Goal: Transaction & Acquisition: Purchase product/service

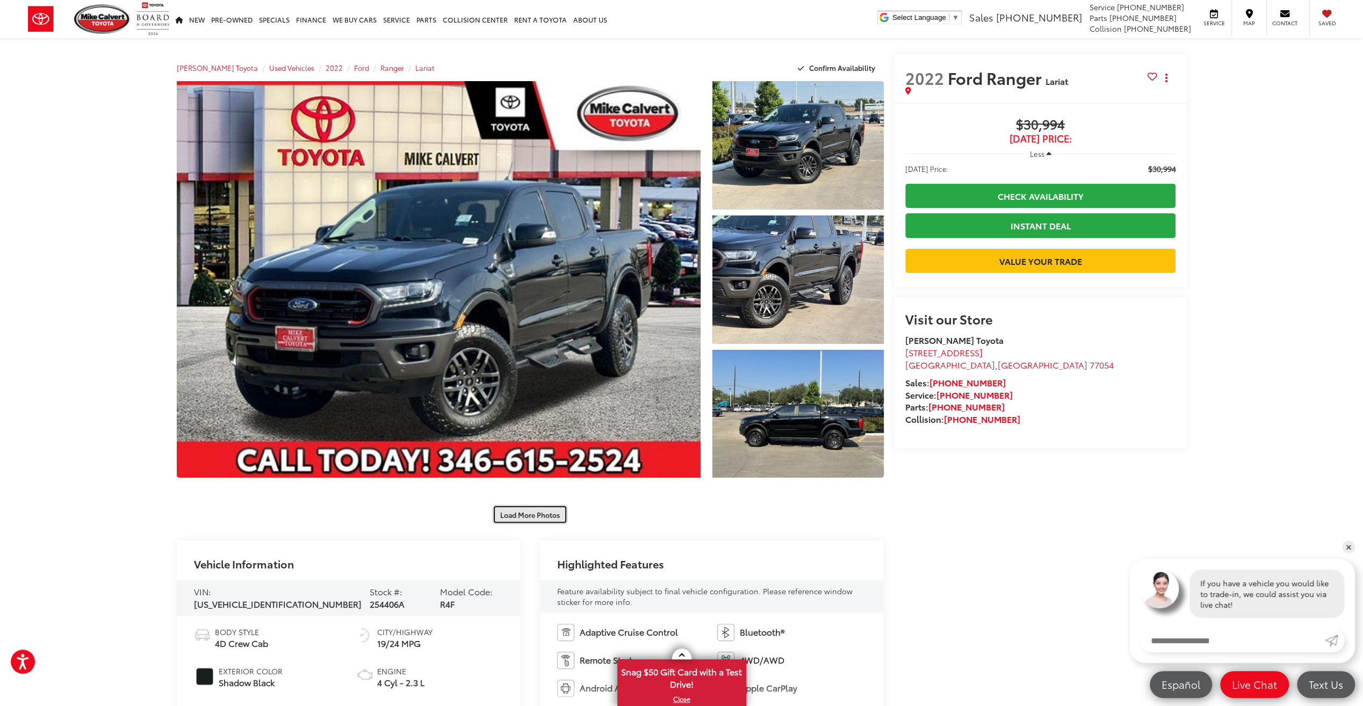
click at [517, 514] on button "Load More Photos" at bounding box center [530, 514] width 75 height 19
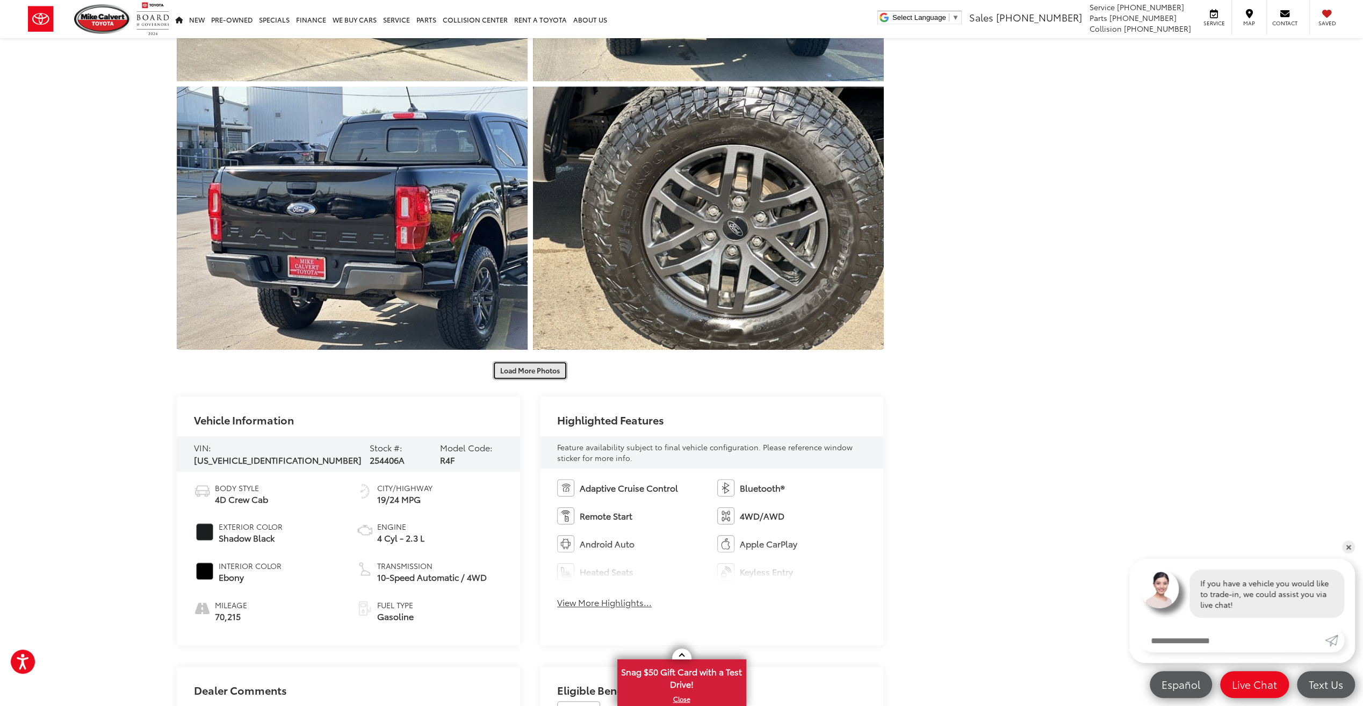
scroll to position [699, 0]
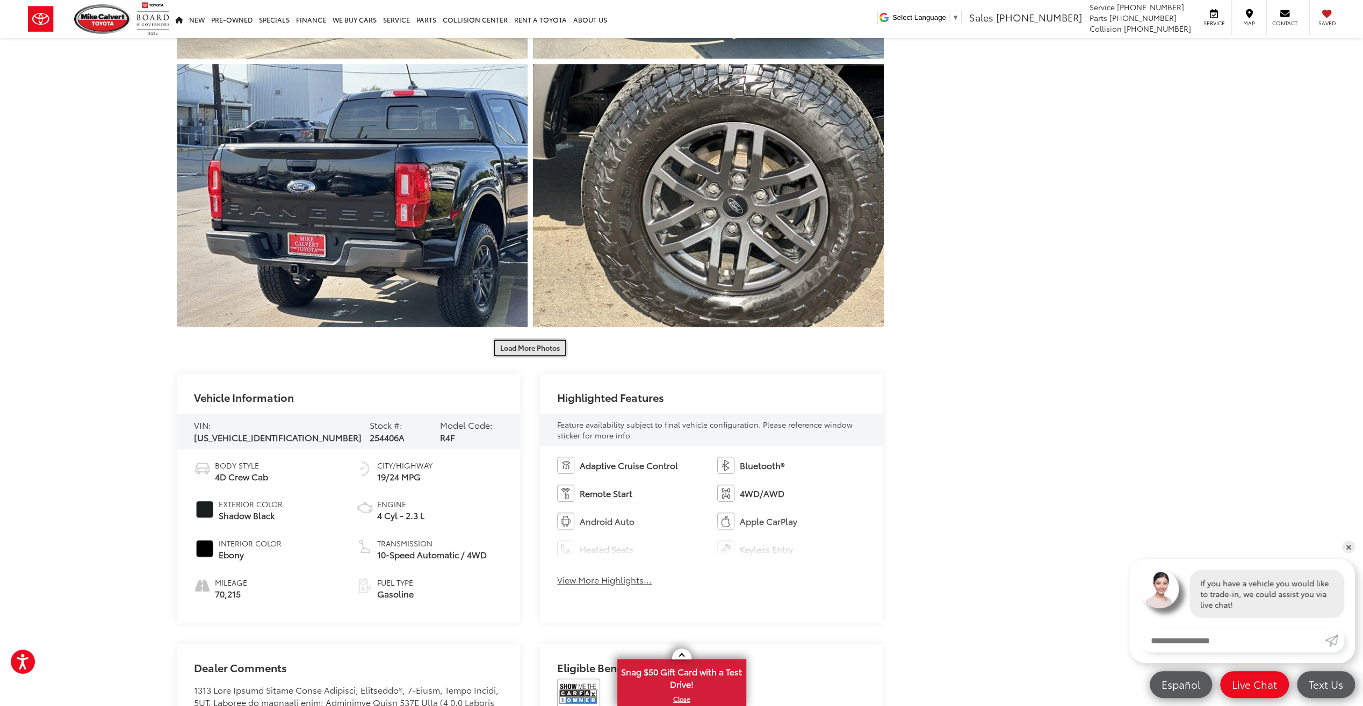
click at [532, 348] on button "Load More Photos" at bounding box center [530, 348] width 75 height 19
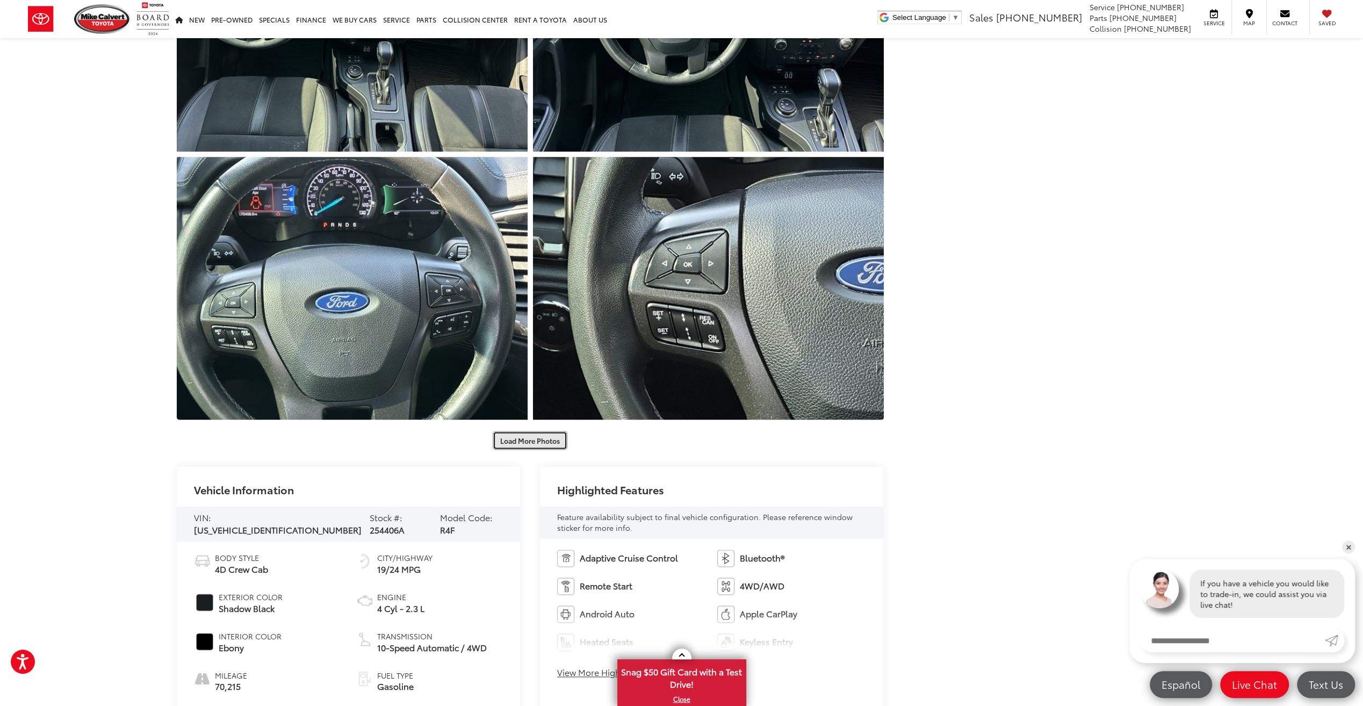
scroll to position [1397, 0]
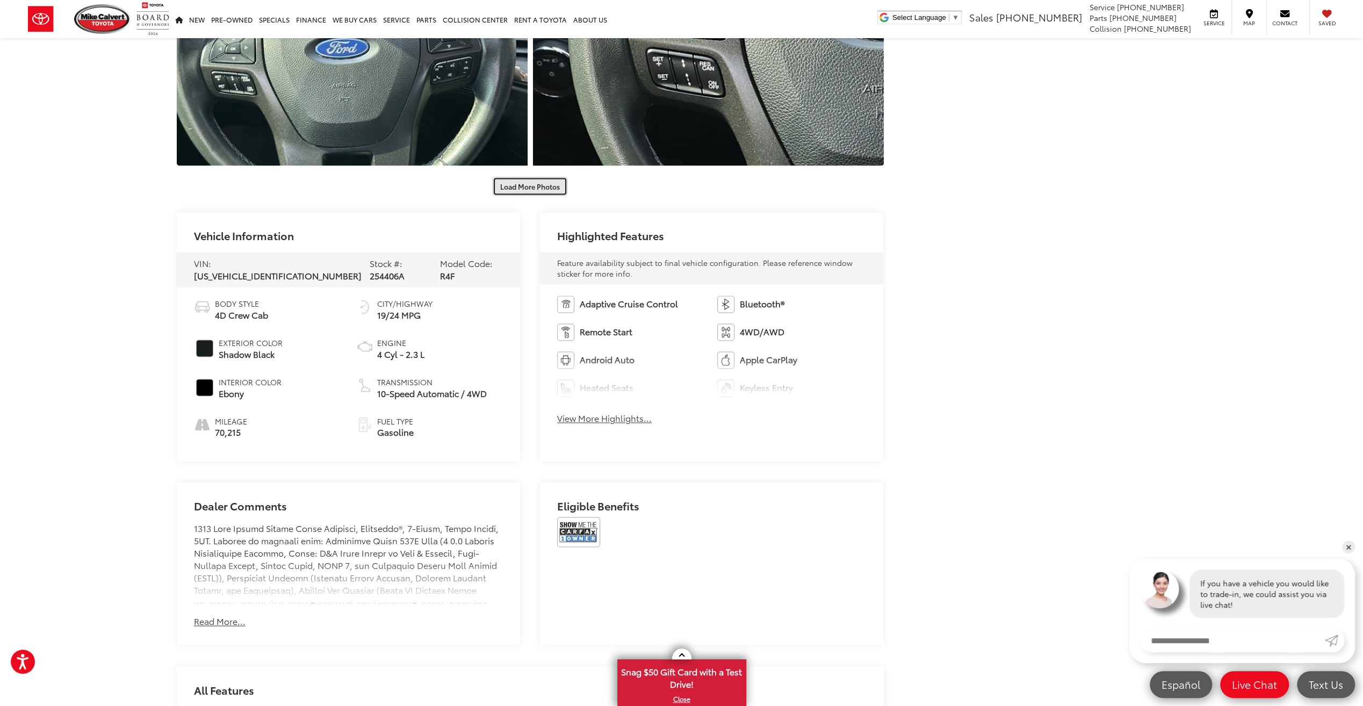
click at [513, 189] on button "Load More Photos" at bounding box center [530, 186] width 75 height 19
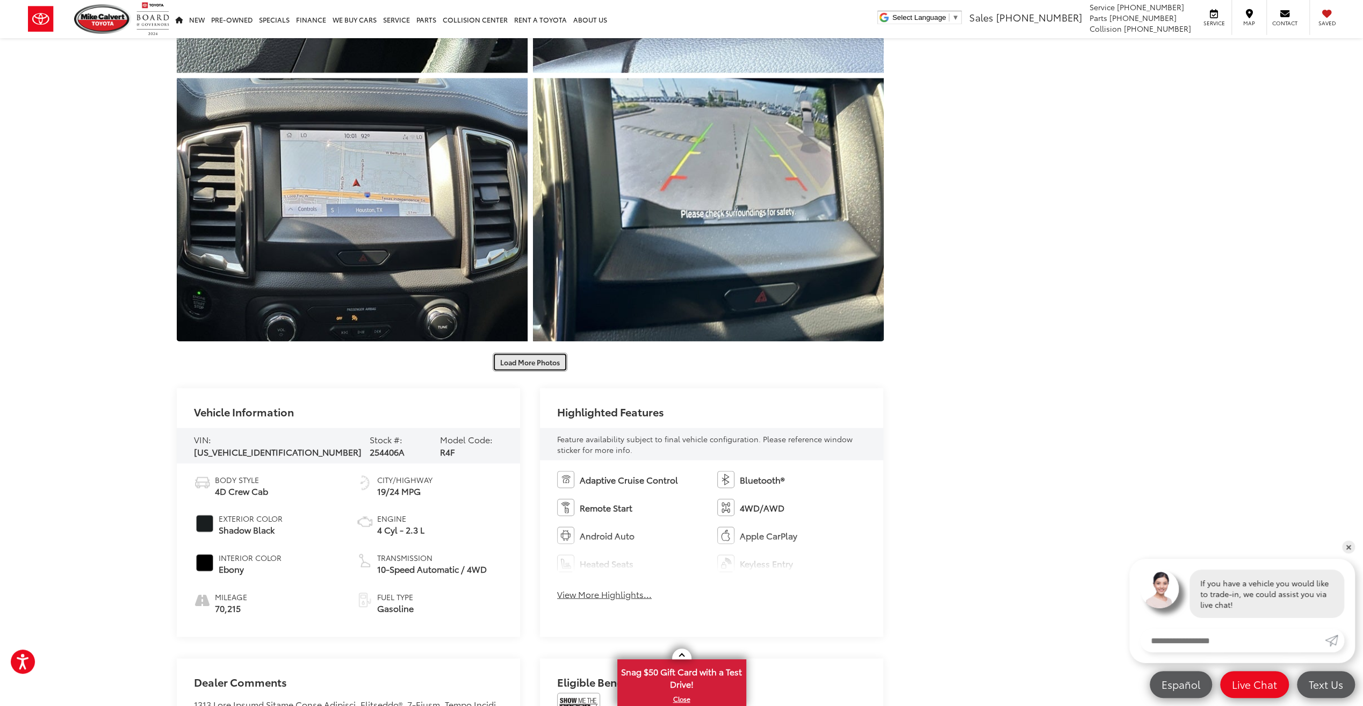
scroll to position [1934, 0]
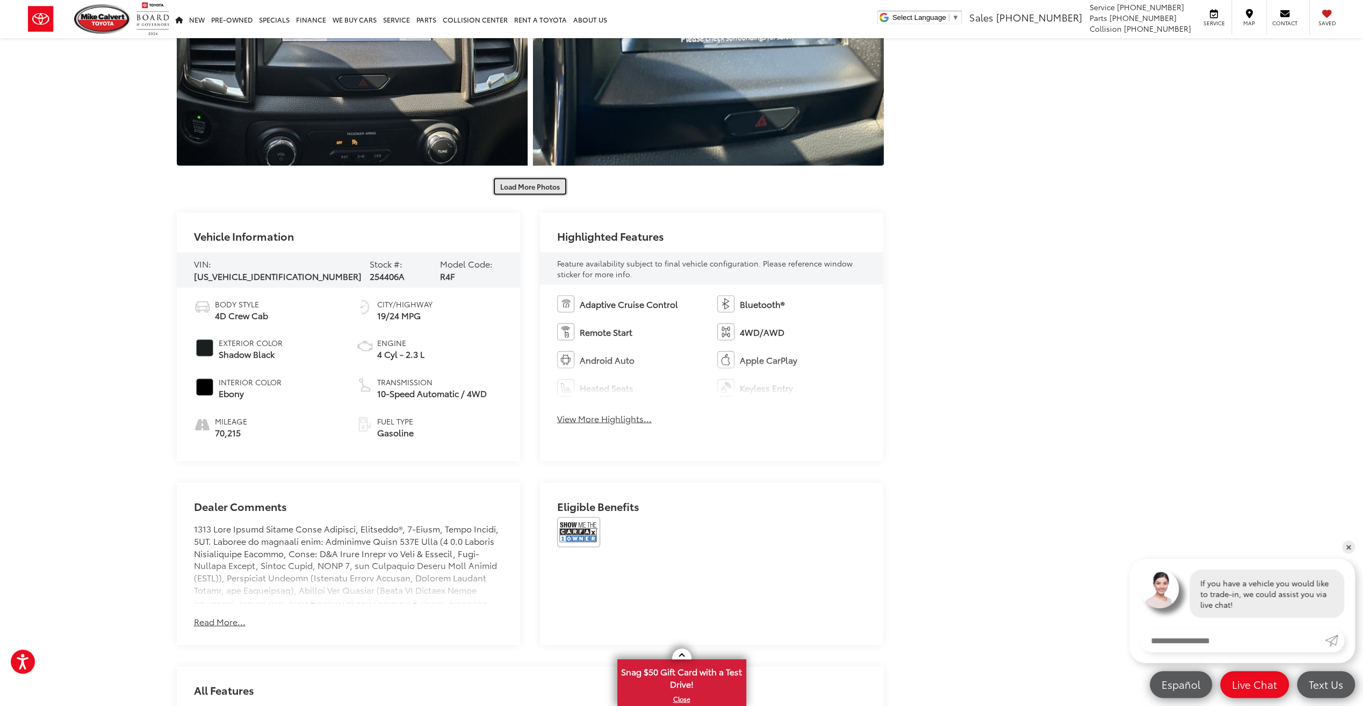
click at [530, 190] on button "Load More Photos" at bounding box center [530, 186] width 75 height 19
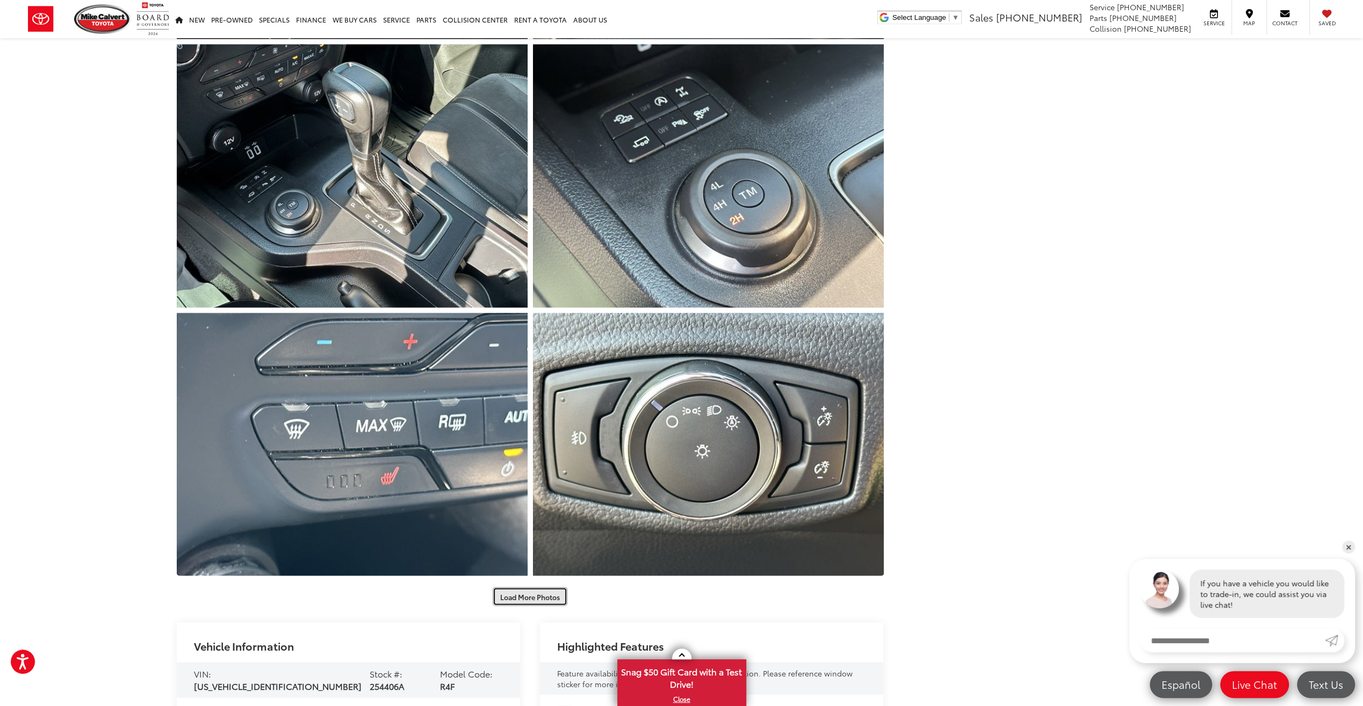
scroll to position [2257, 0]
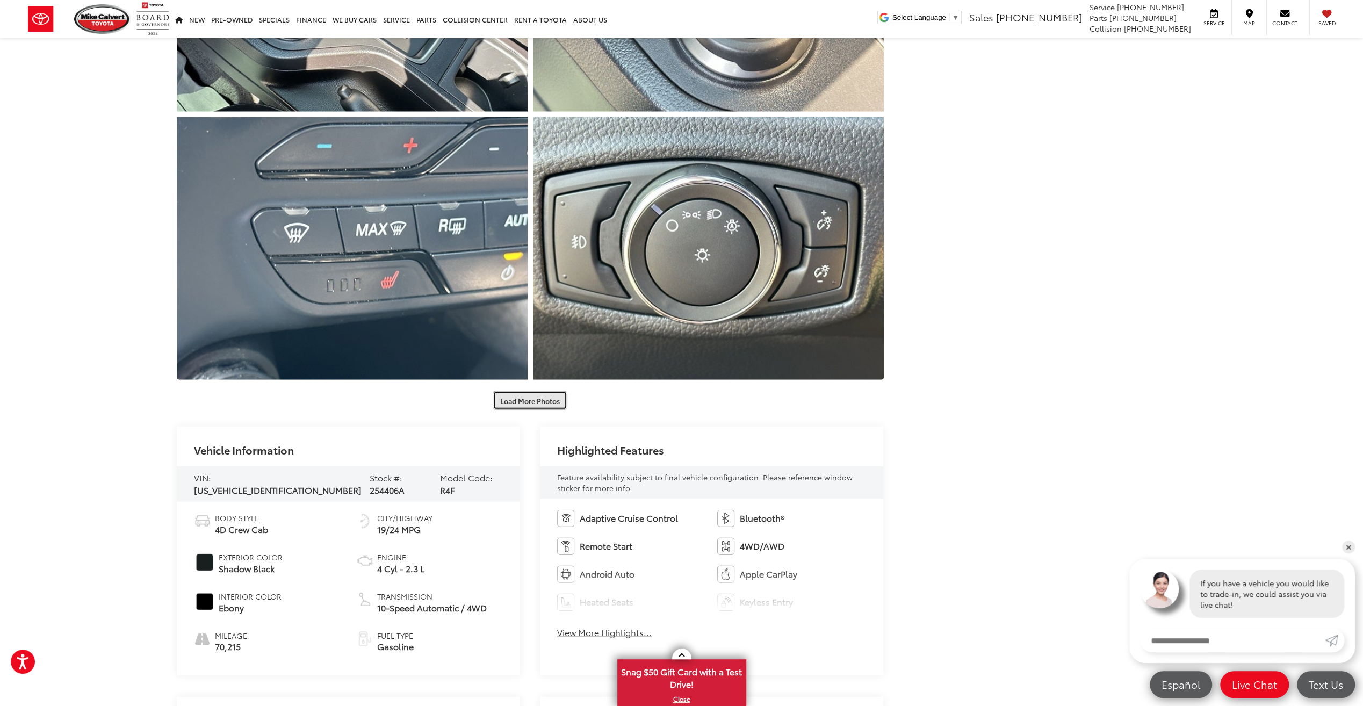
click at [553, 397] on button "Load More Photos" at bounding box center [530, 400] width 75 height 19
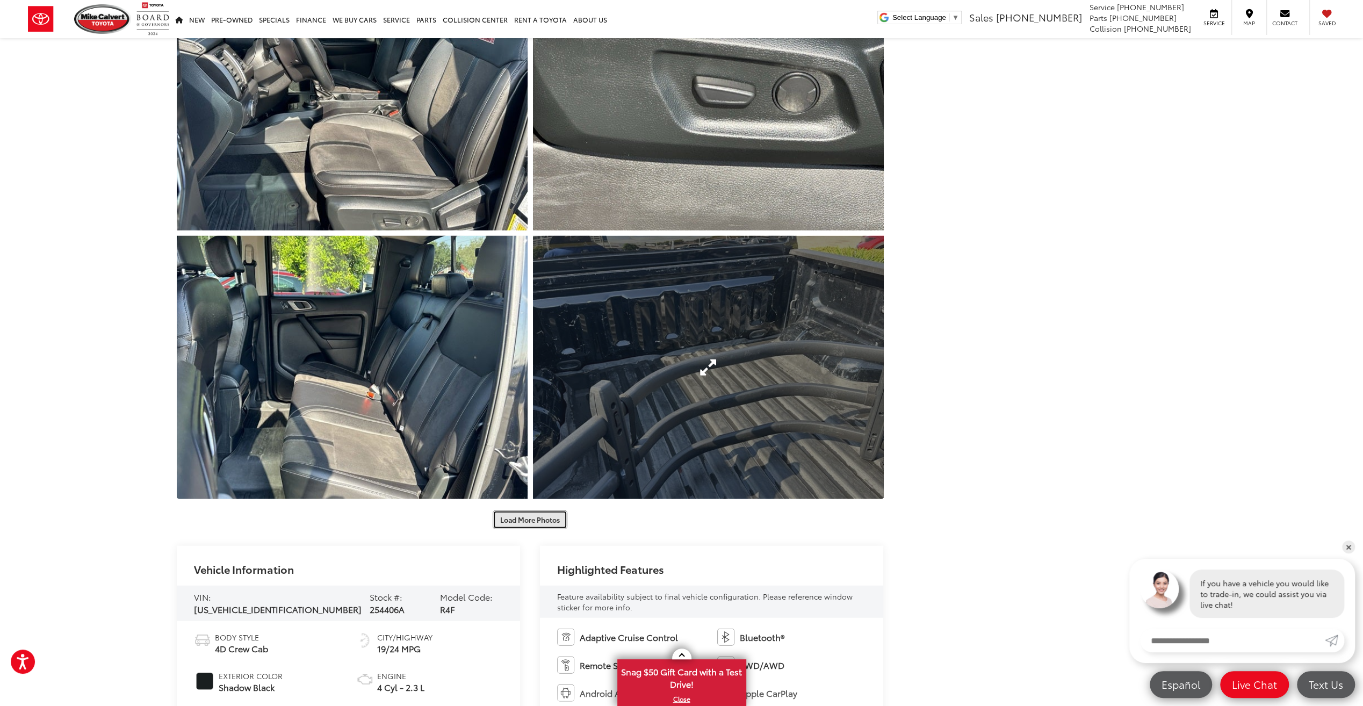
scroll to position [2955, 0]
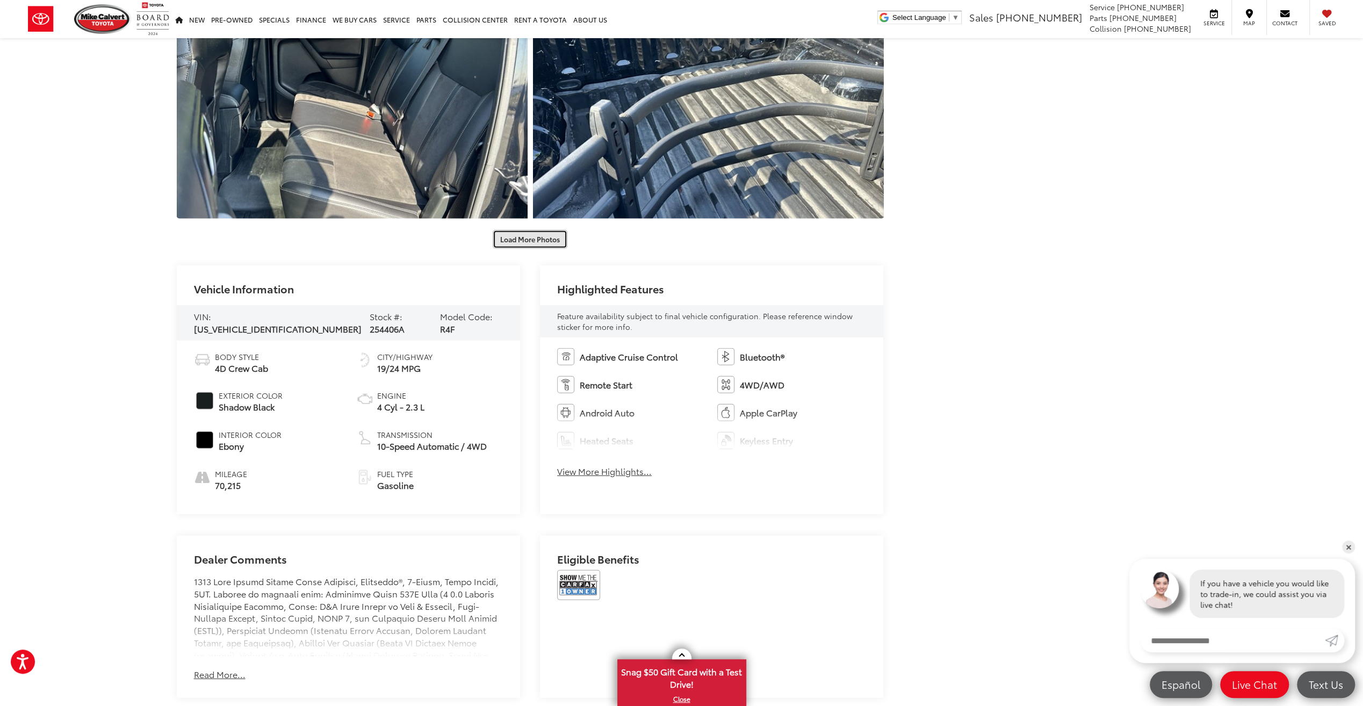
click at [538, 237] on button "Load More Photos" at bounding box center [530, 239] width 75 height 19
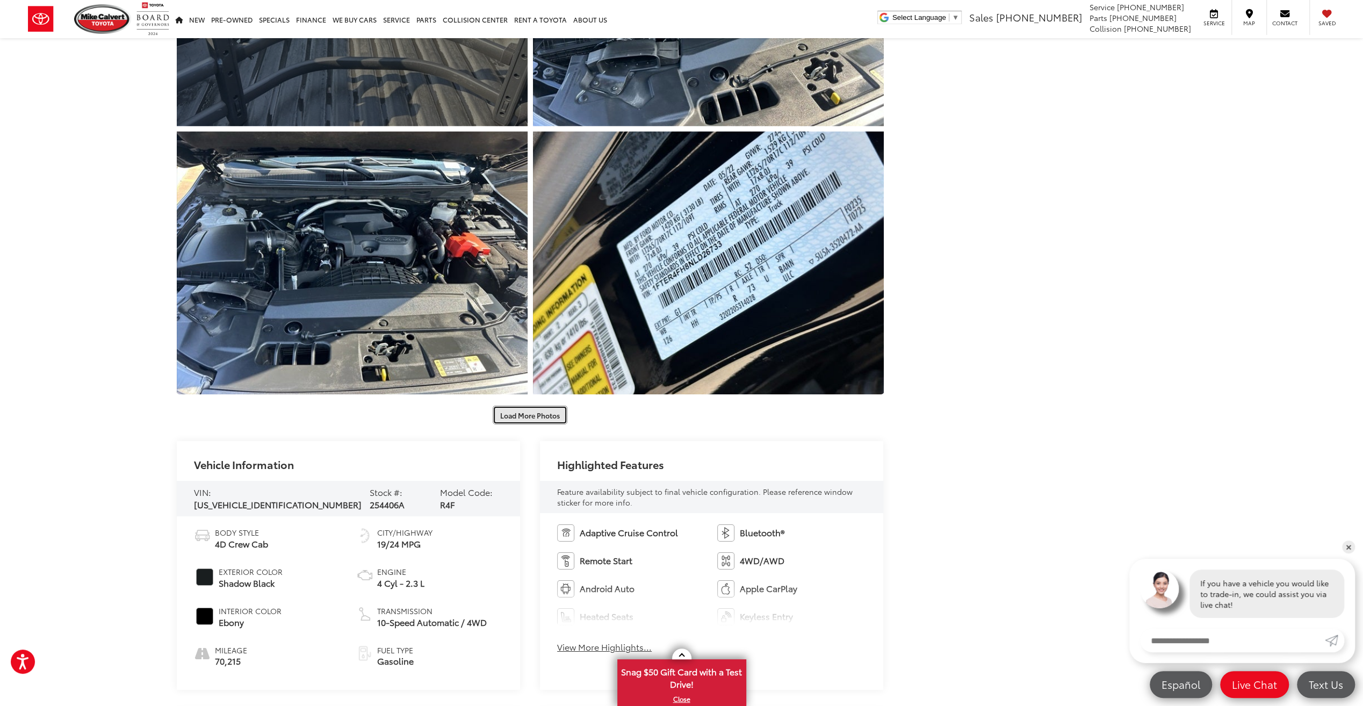
scroll to position [3331, 0]
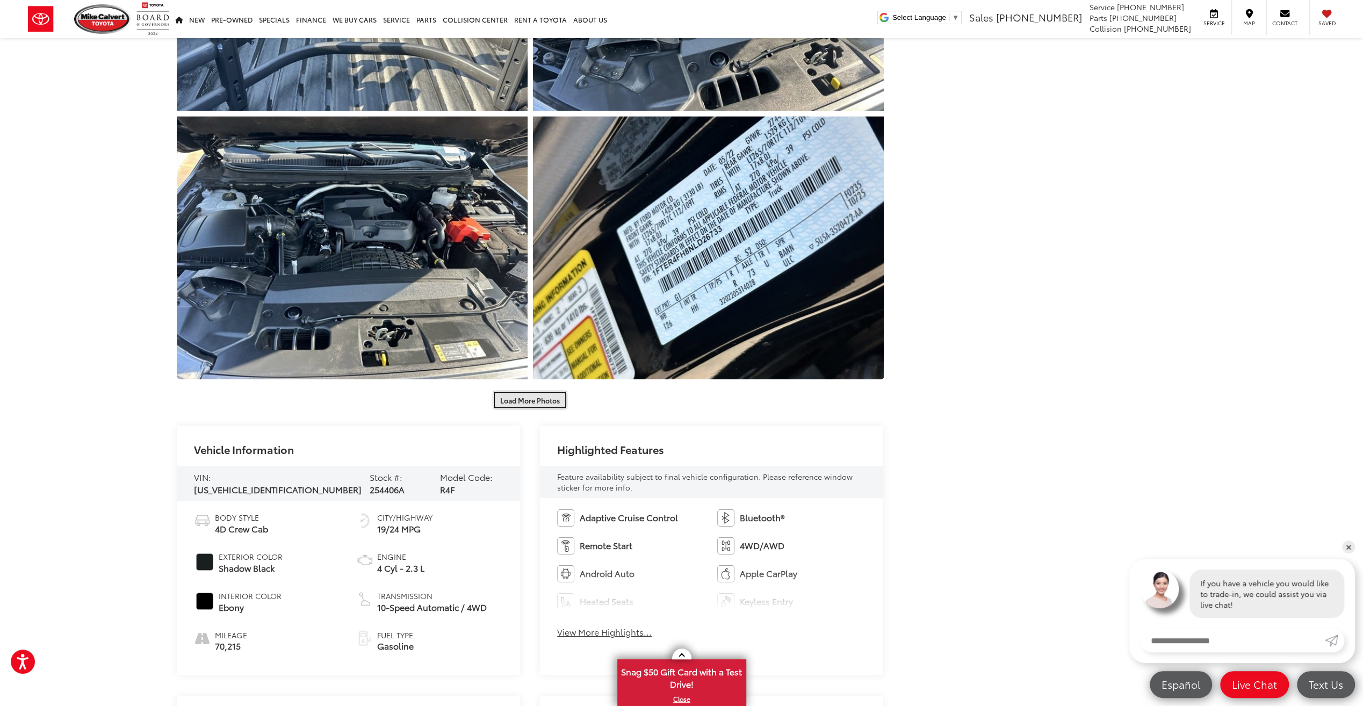
click at [537, 402] on button "Load More Photos" at bounding box center [530, 400] width 75 height 19
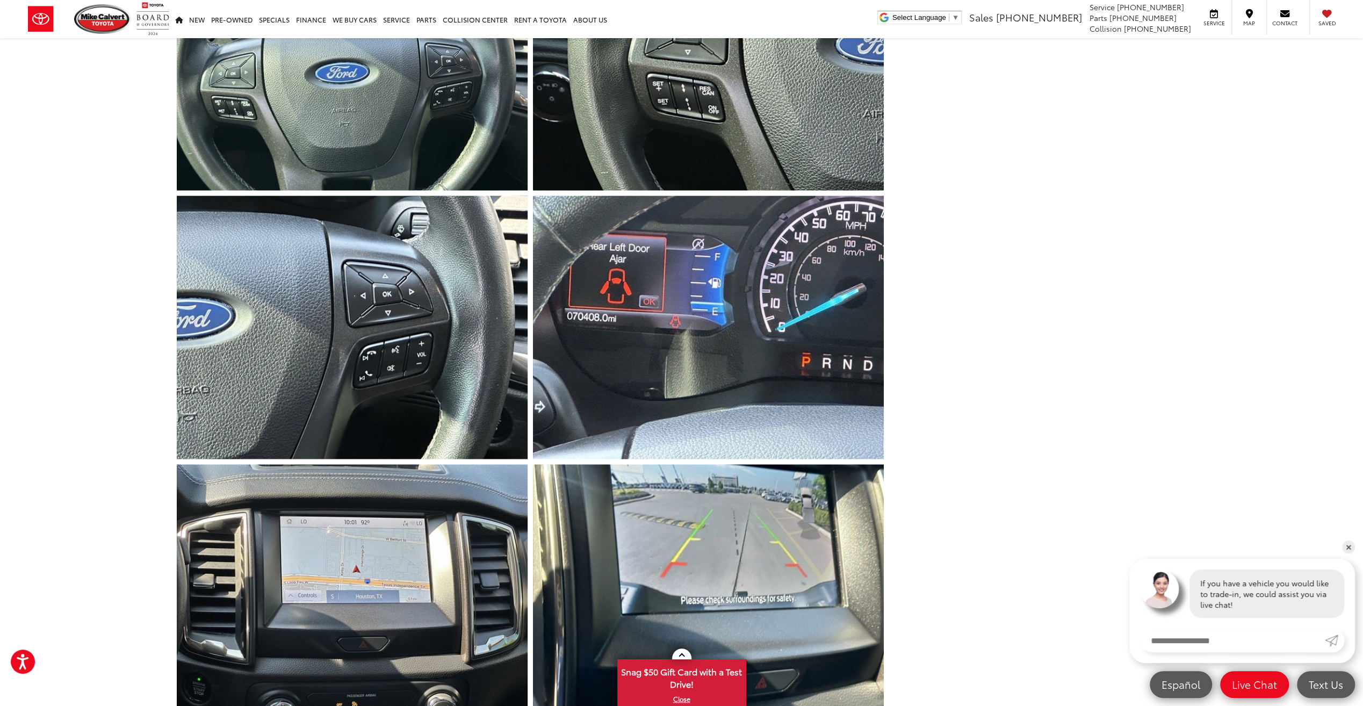
scroll to position [1082, 0]
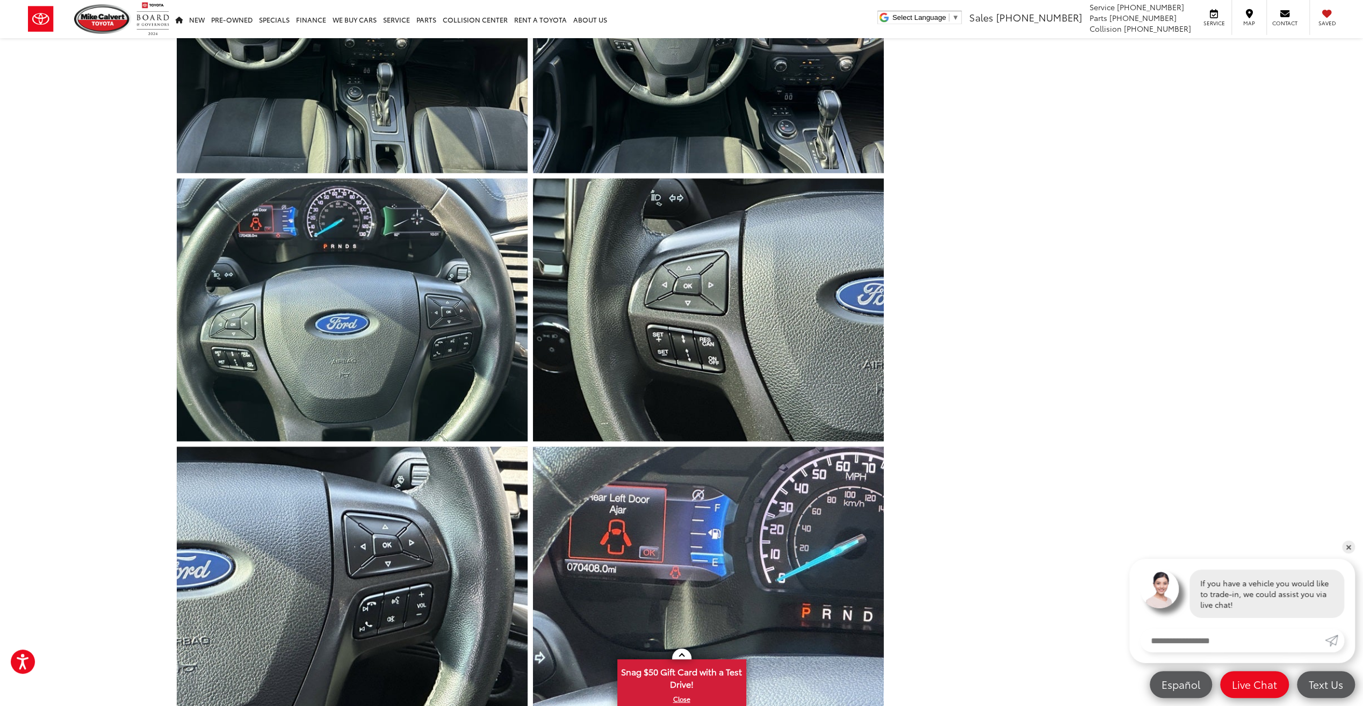
drag, startPoint x: 1074, startPoint y: 227, endPoint x: 1048, endPoint y: 105, distance: 124.1
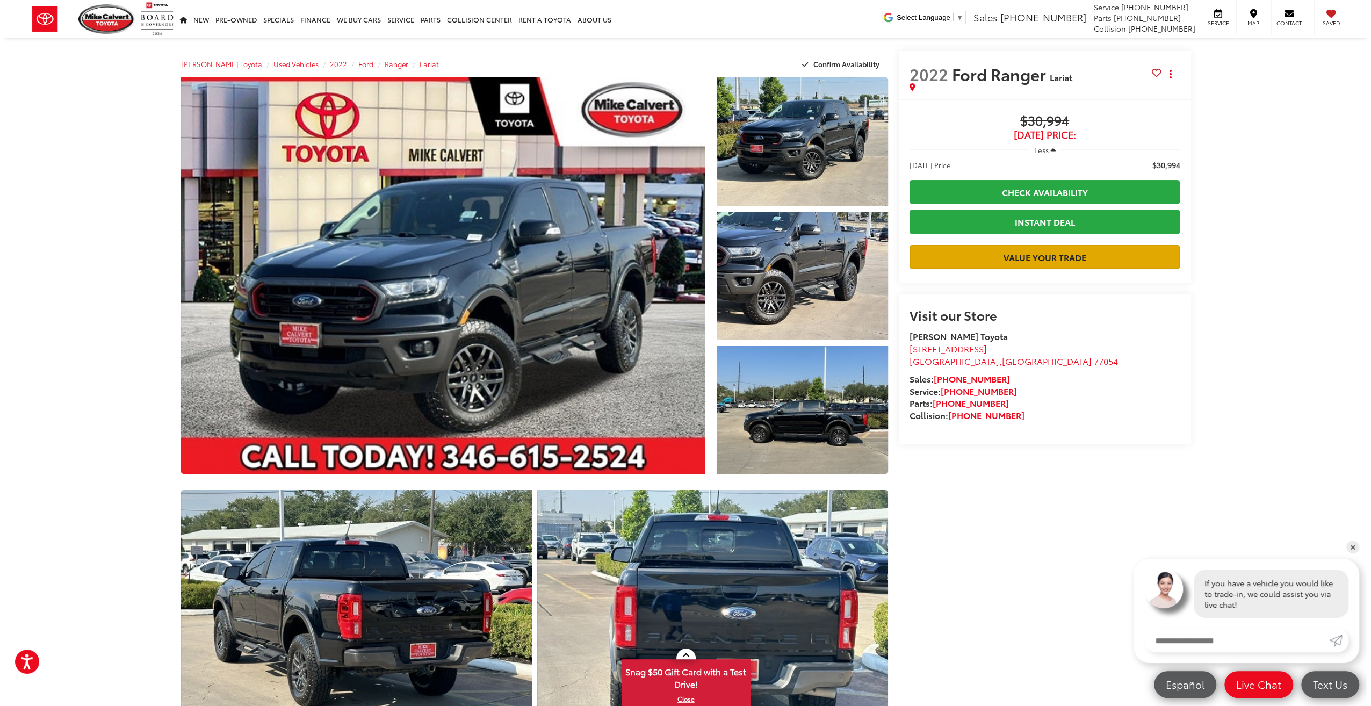
scroll to position [0, 0]
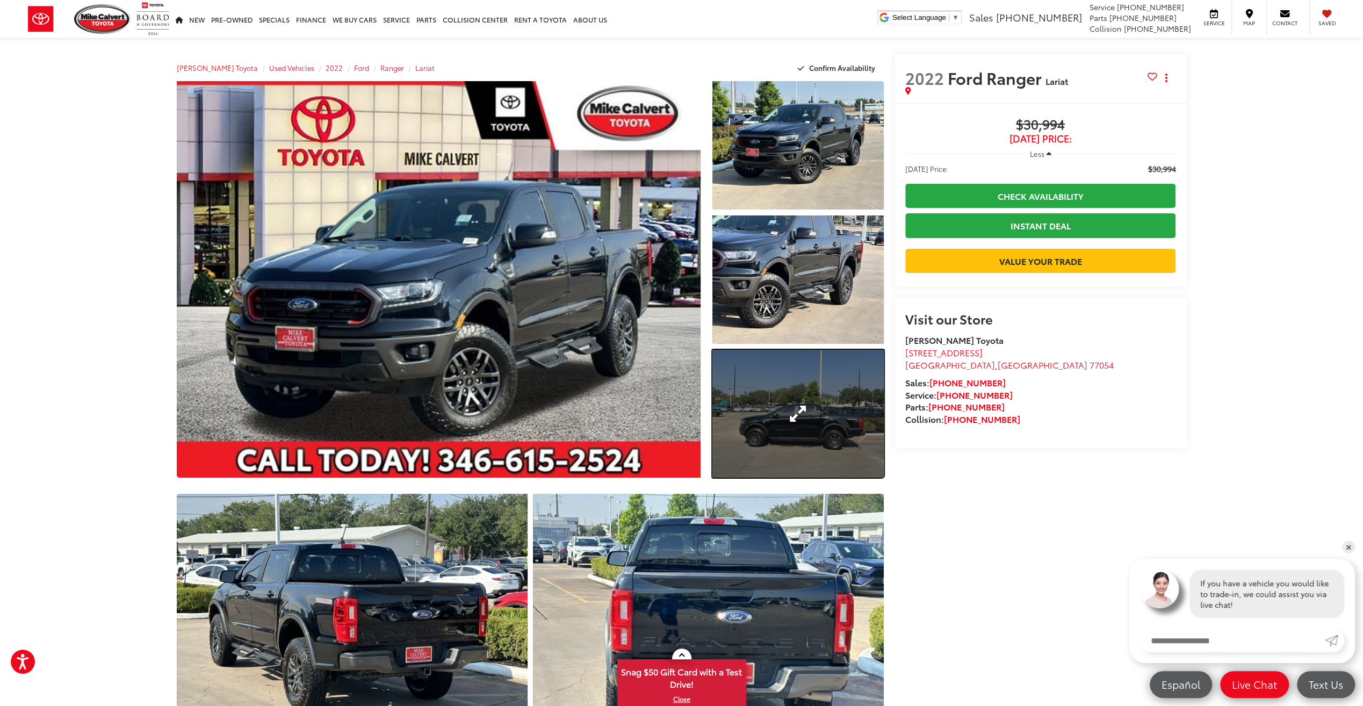
click at [766, 412] on link "Expand Photo 3" at bounding box center [797, 414] width 171 height 128
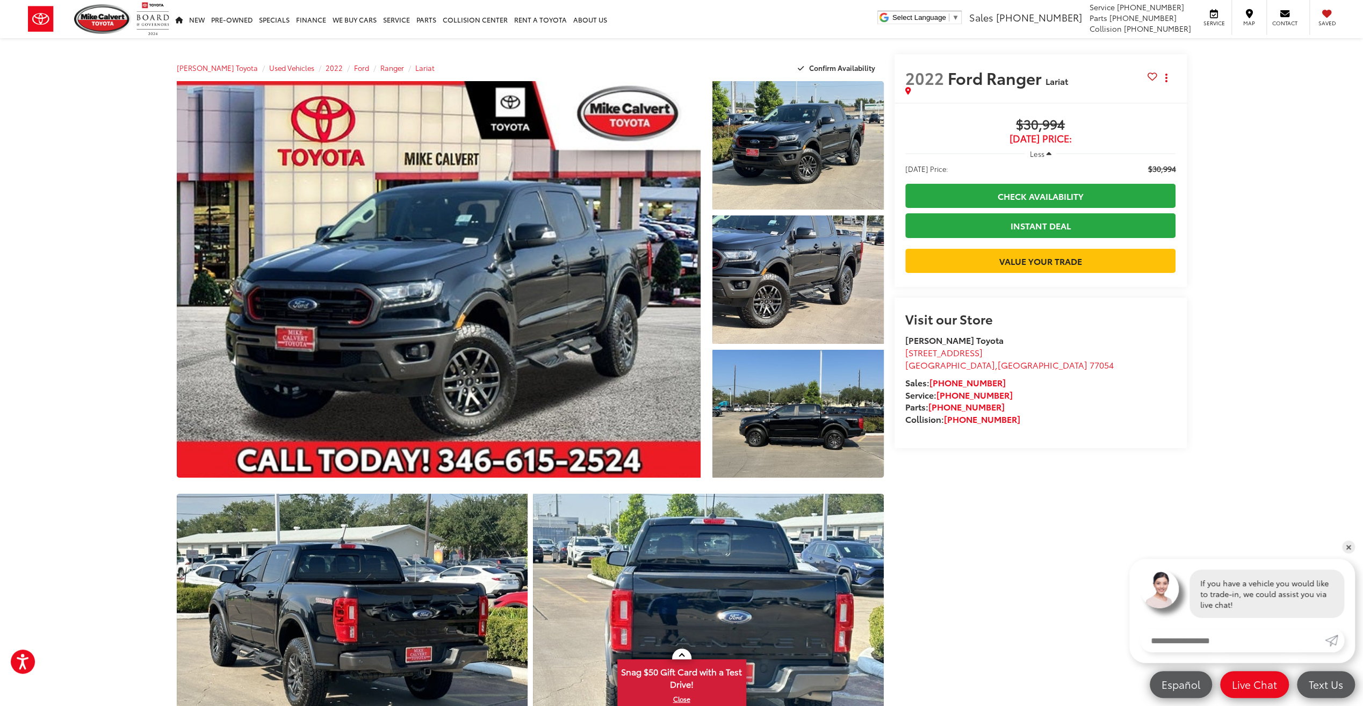
drag, startPoint x: 146, startPoint y: 112, endPoint x: 121, endPoint y: -35, distance: 149.3
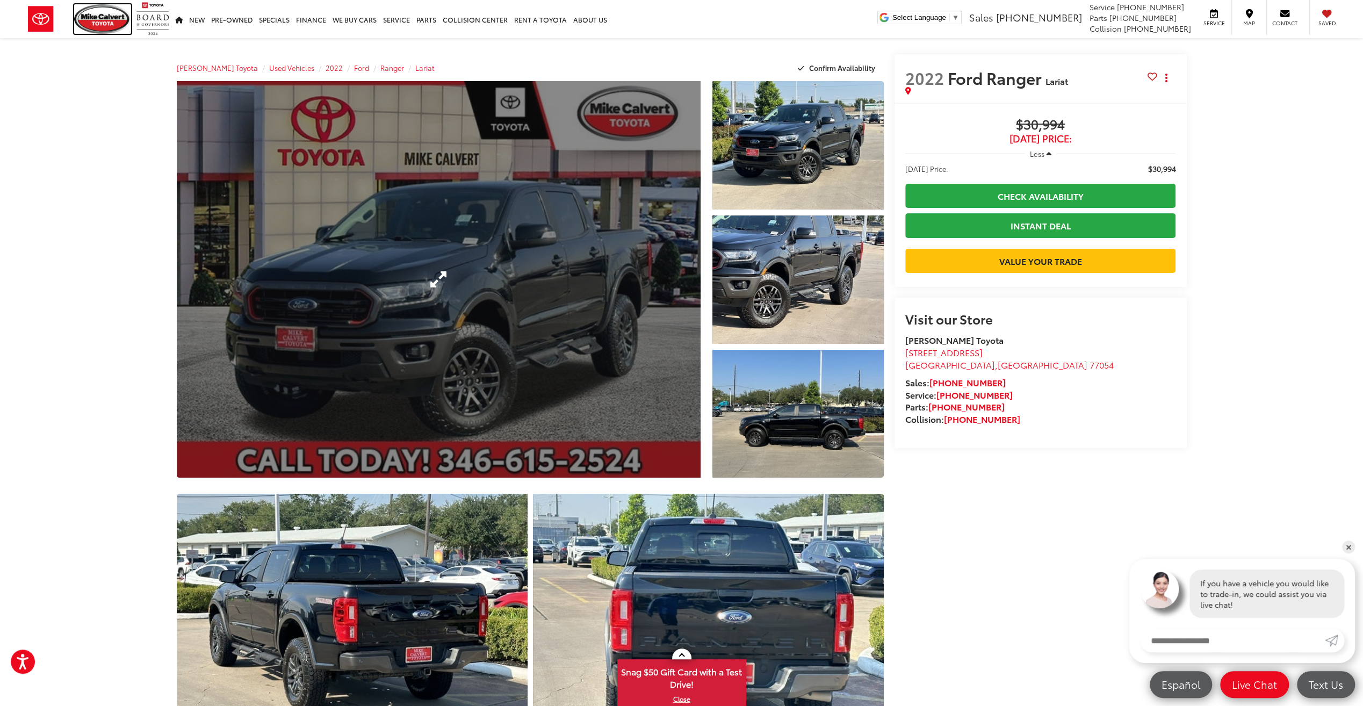
drag, startPoint x: 95, startPoint y: 17, endPoint x: 299, endPoint y: 237, distance: 299.6
click at [96, 17] on img at bounding box center [102, 19] width 57 height 30
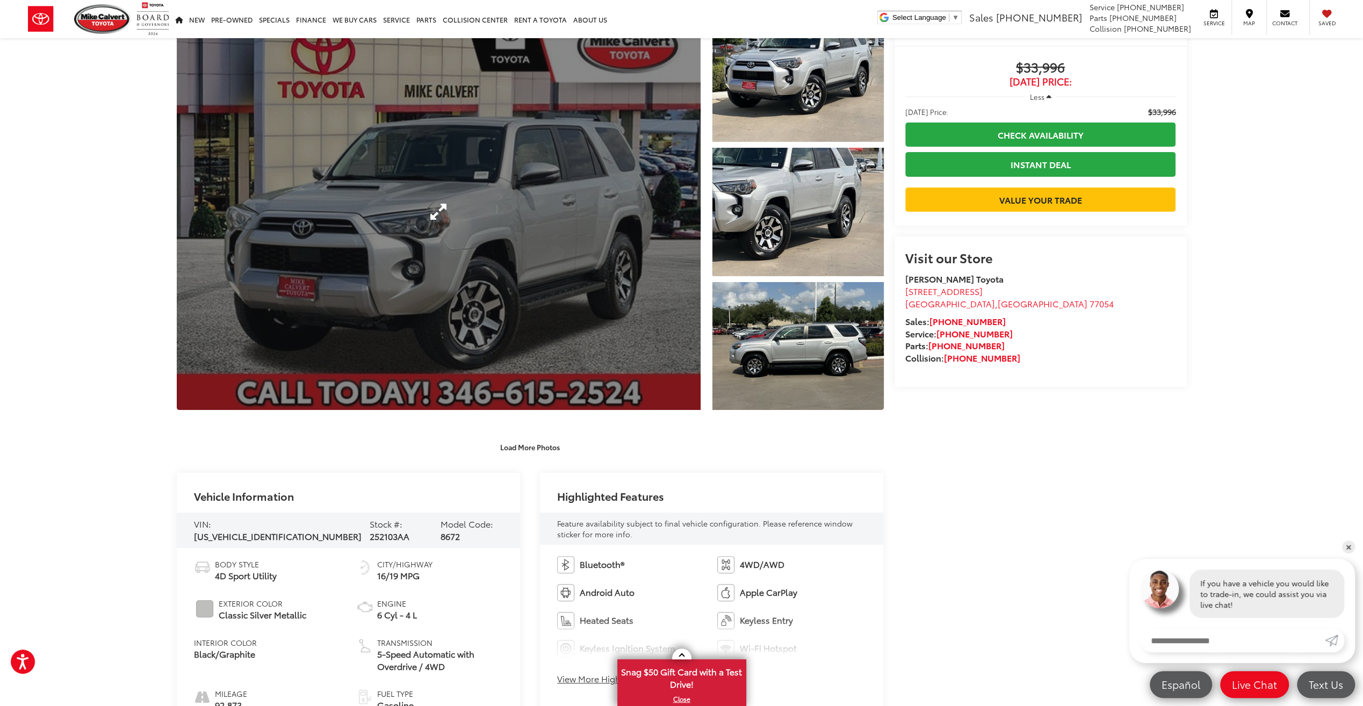
scroll to position [54, 0]
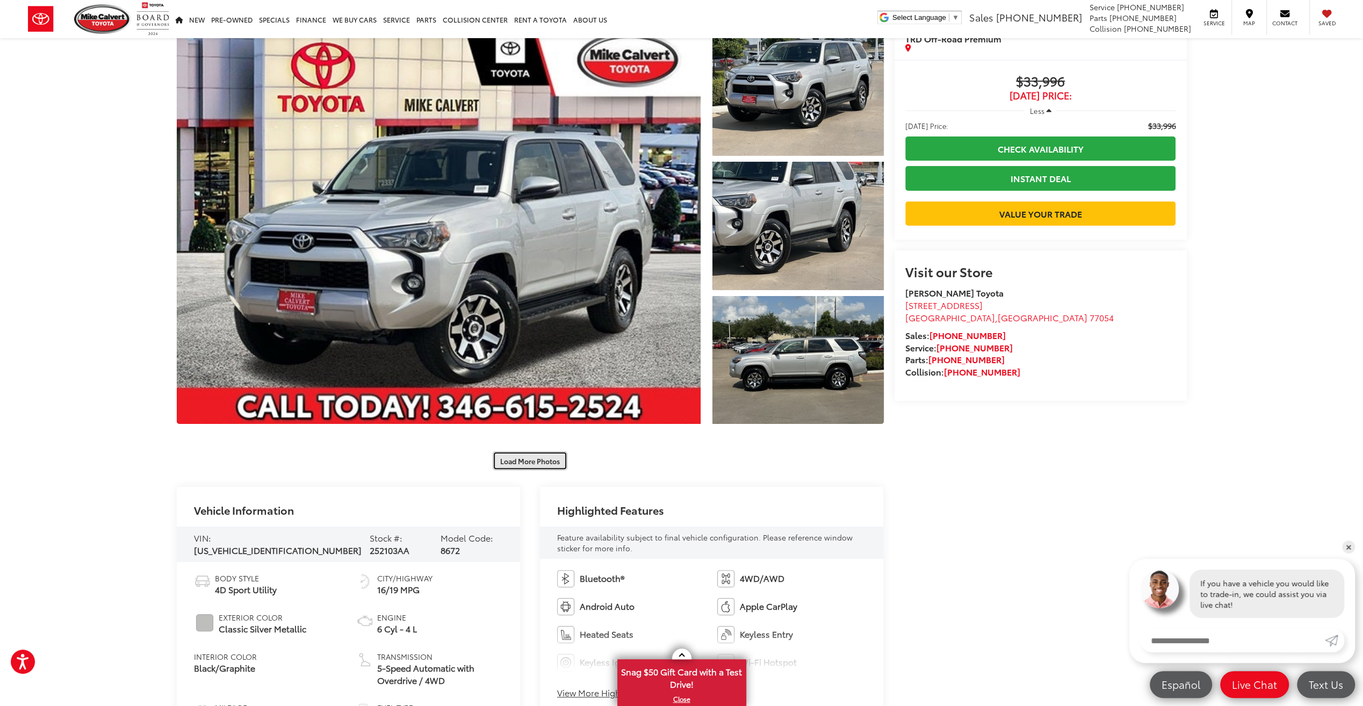
click at [520, 457] on button "Load More Photos" at bounding box center [530, 460] width 75 height 19
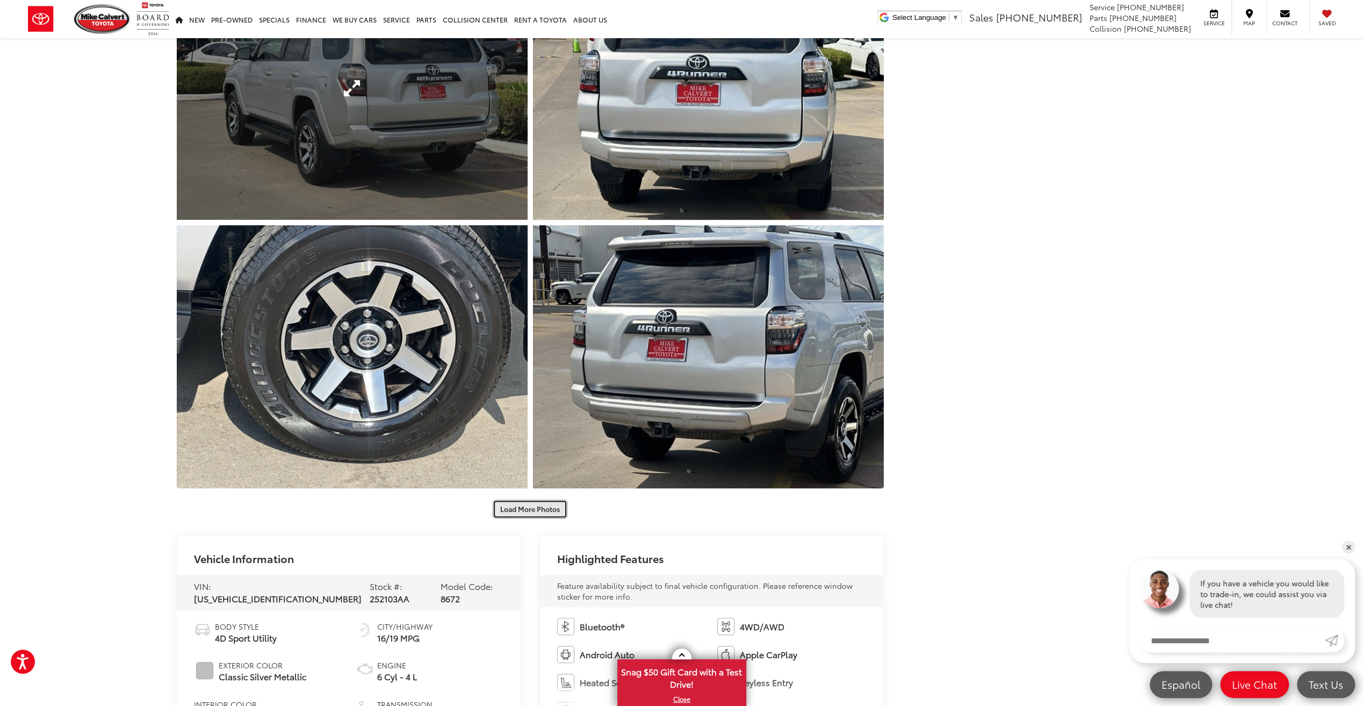
scroll to position [645, 0]
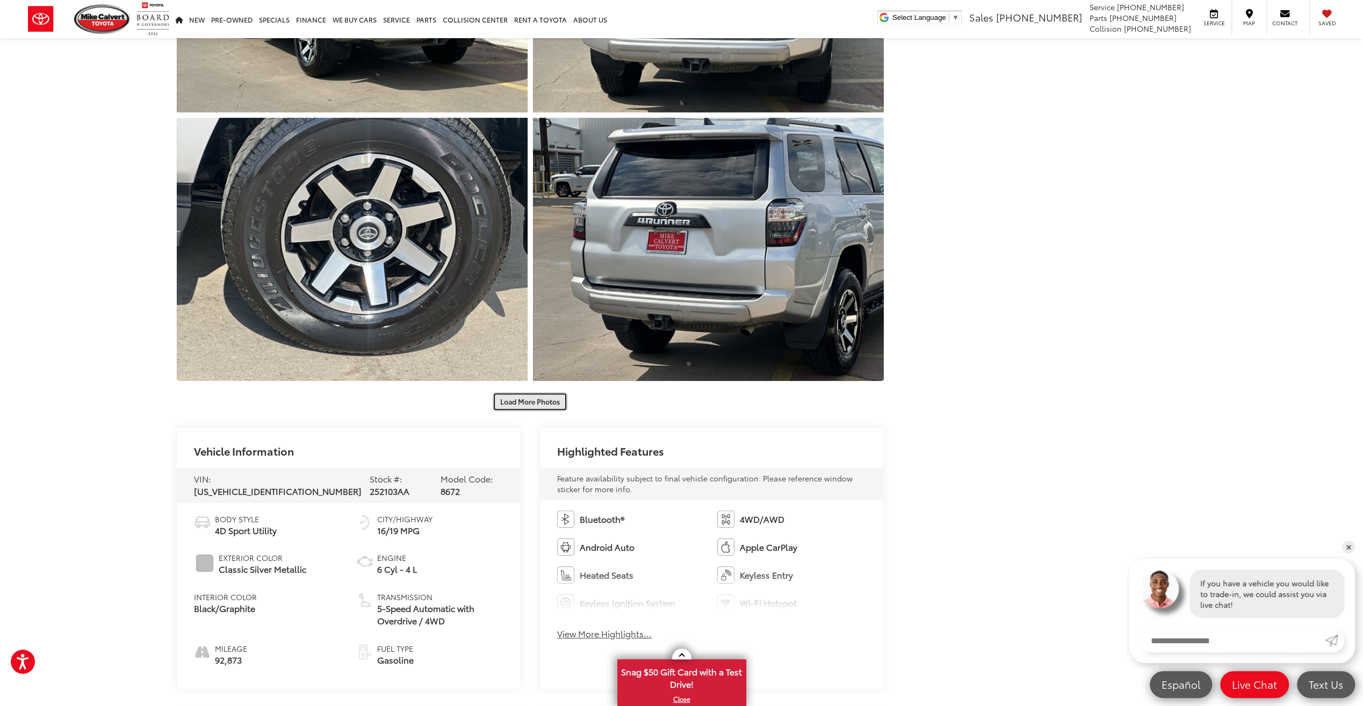
click at [537, 403] on button "Load More Photos" at bounding box center [530, 401] width 75 height 19
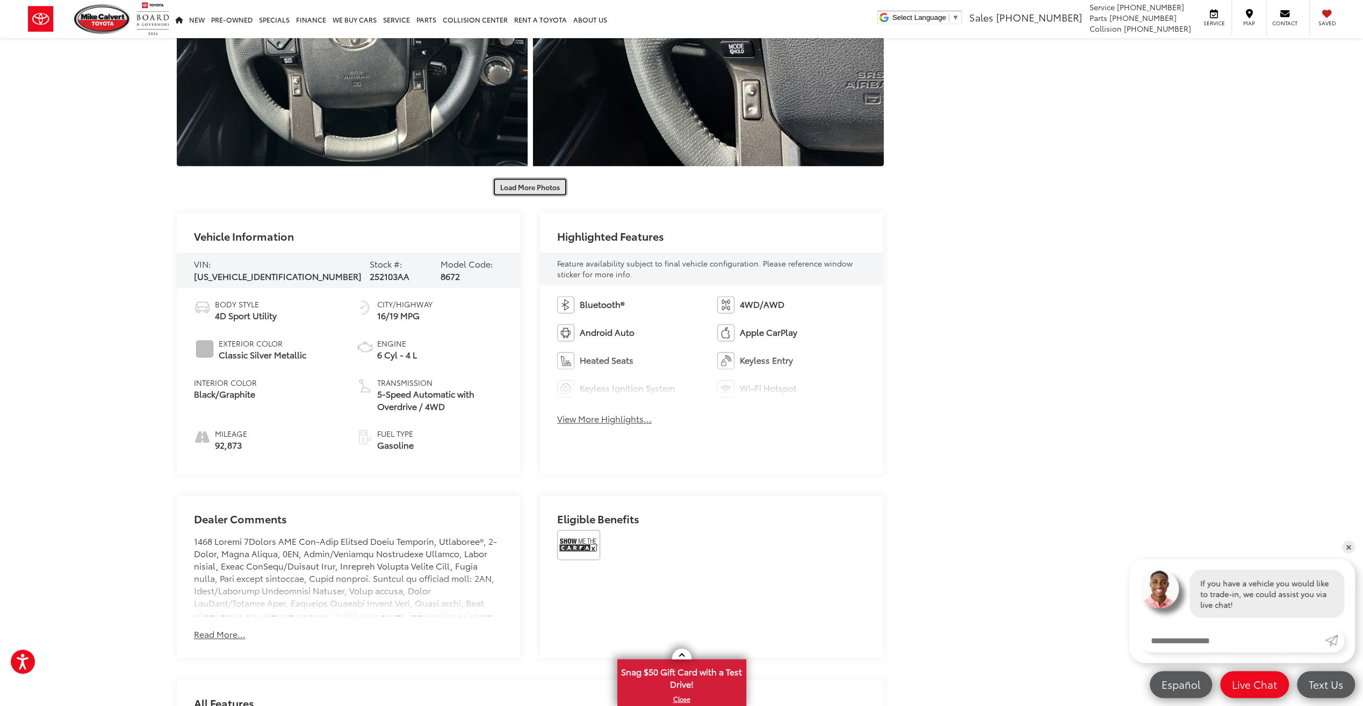
scroll to position [1397, 0]
click at [525, 183] on button "Load More Photos" at bounding box center [530, 186] width 75 height 19
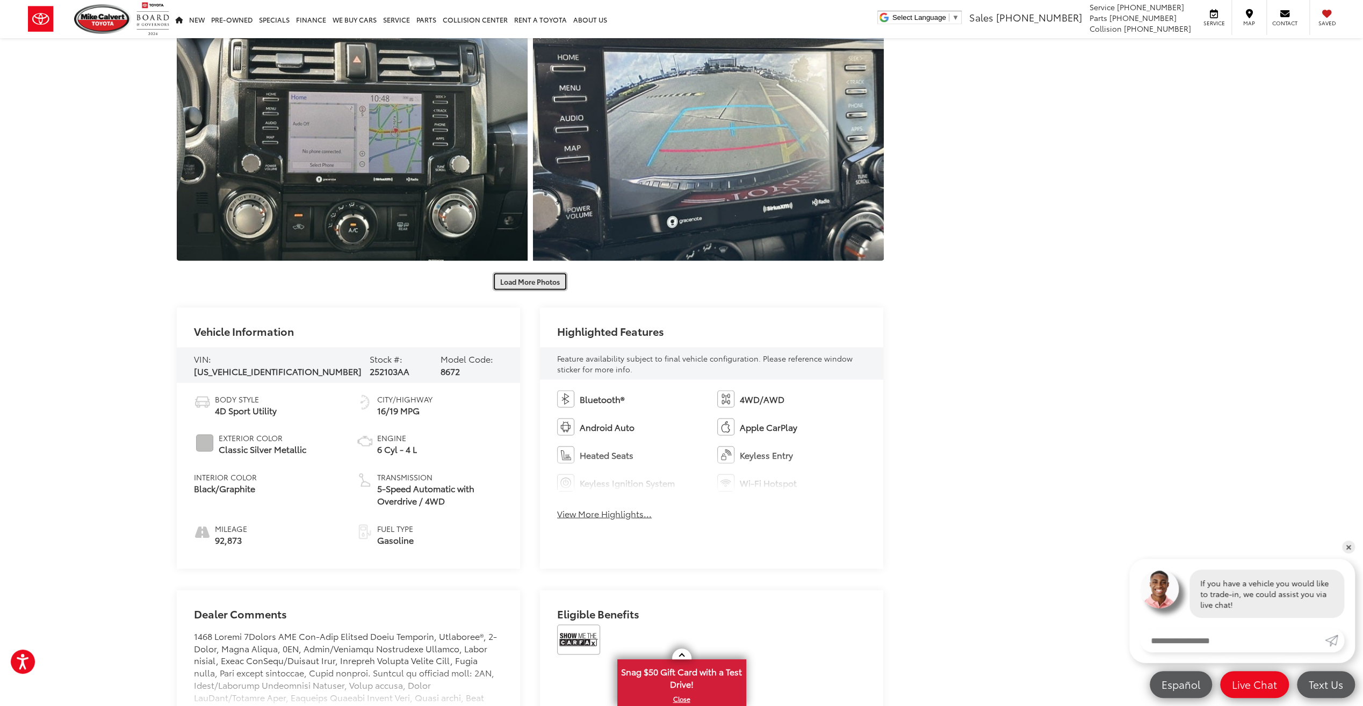
scroll to position [1881, 0]
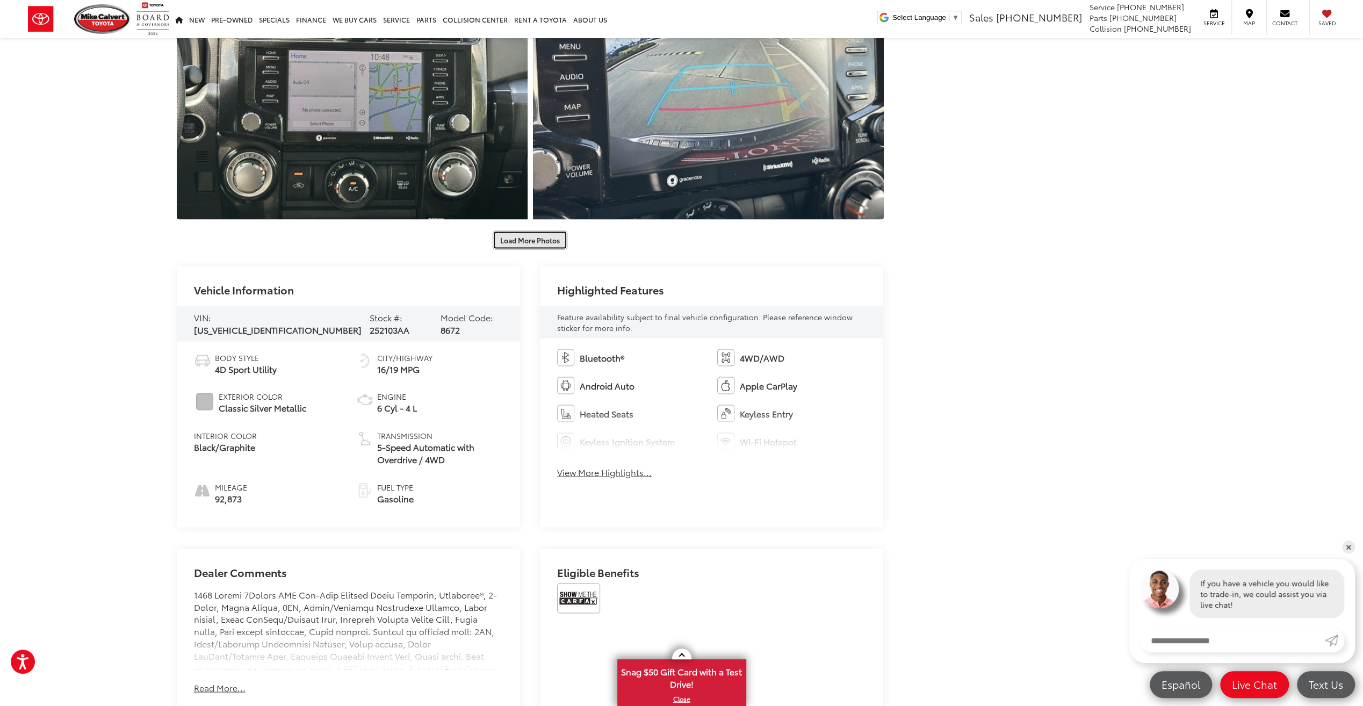
click at [549, 236] on button "Load More Photos" at bounding box center [530, 240] width 75 height 19
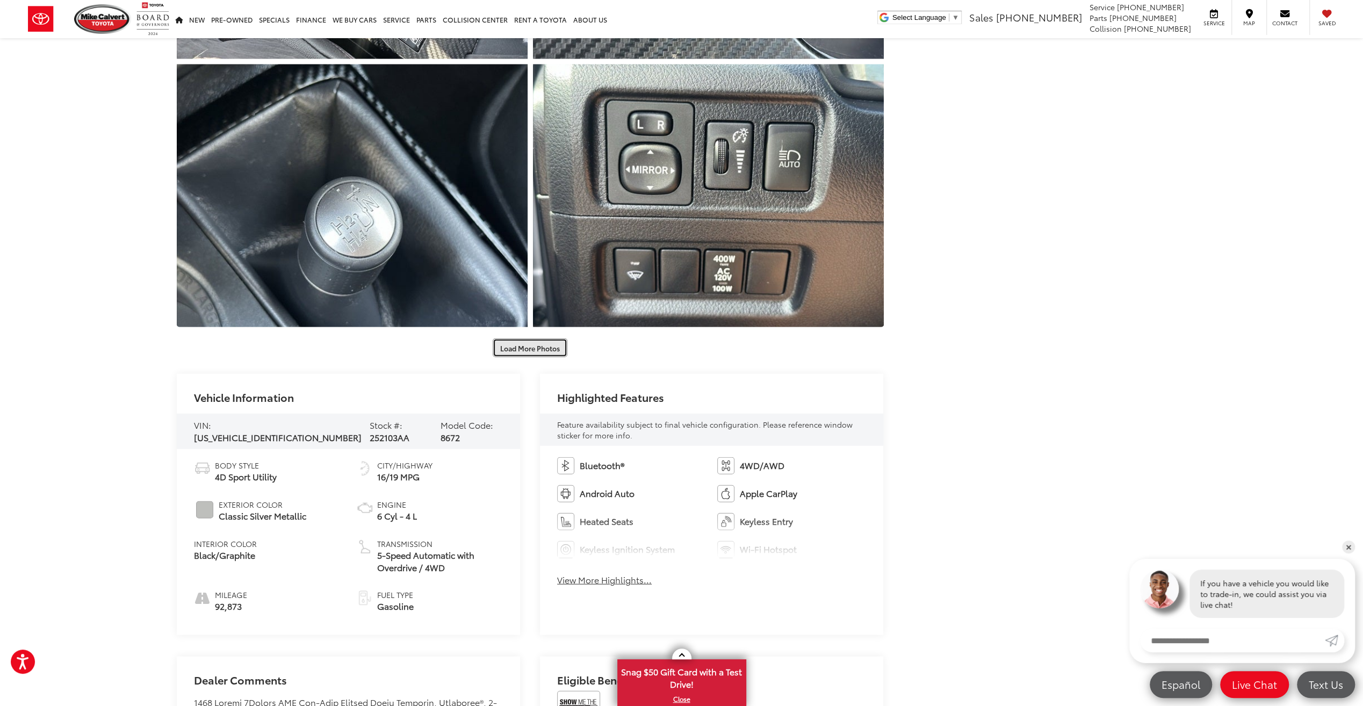
scroll to position [2310, 0]
click at [527, 352] on button "Load More Photos" at bounding box center [530, 346] width 75 height 19
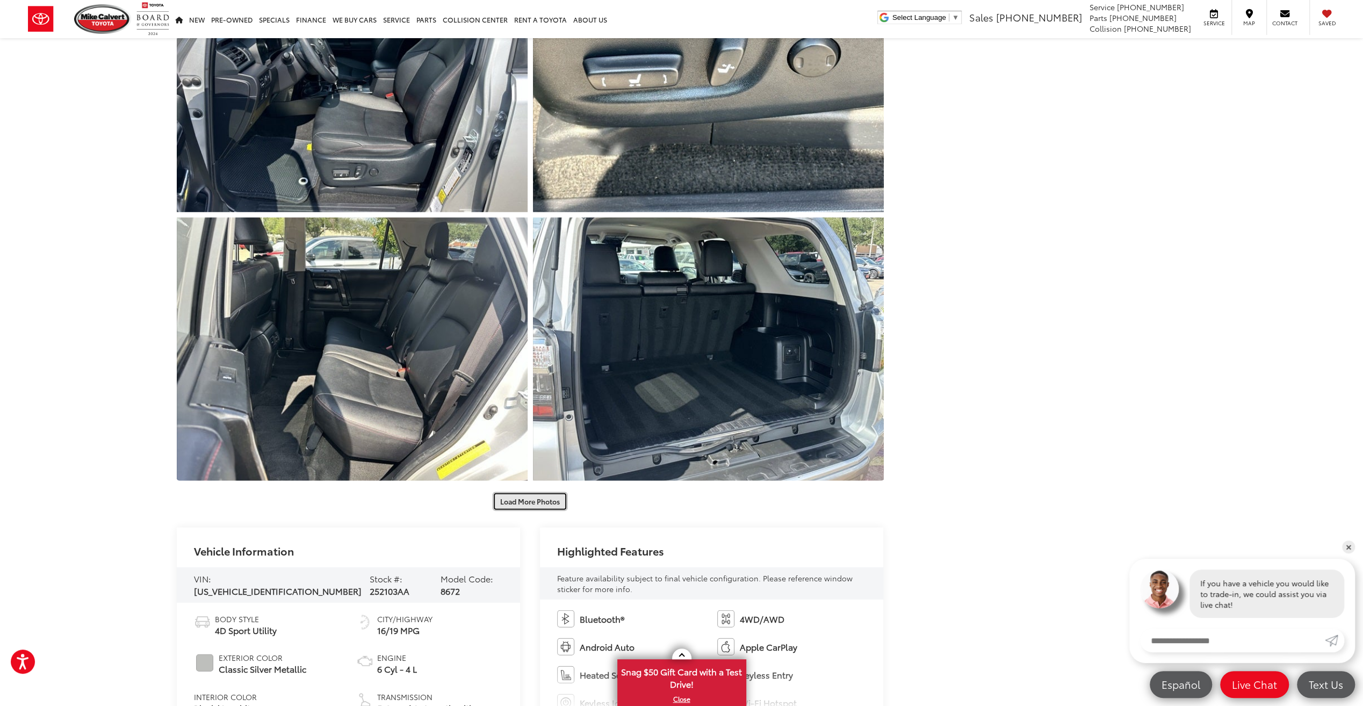
scroll to position [2901, 0]
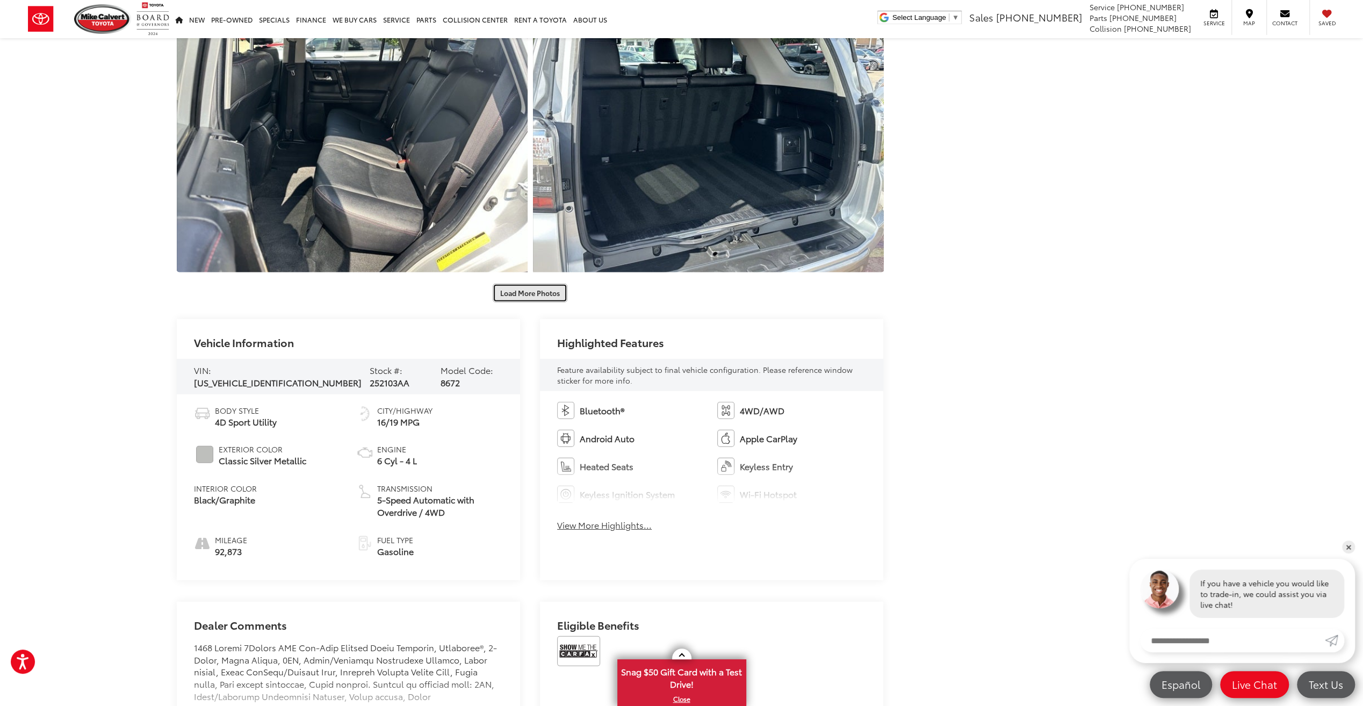
click at [539, 296] on button "Load More Photos" at bounding box center [530, 293] width 75 height 19
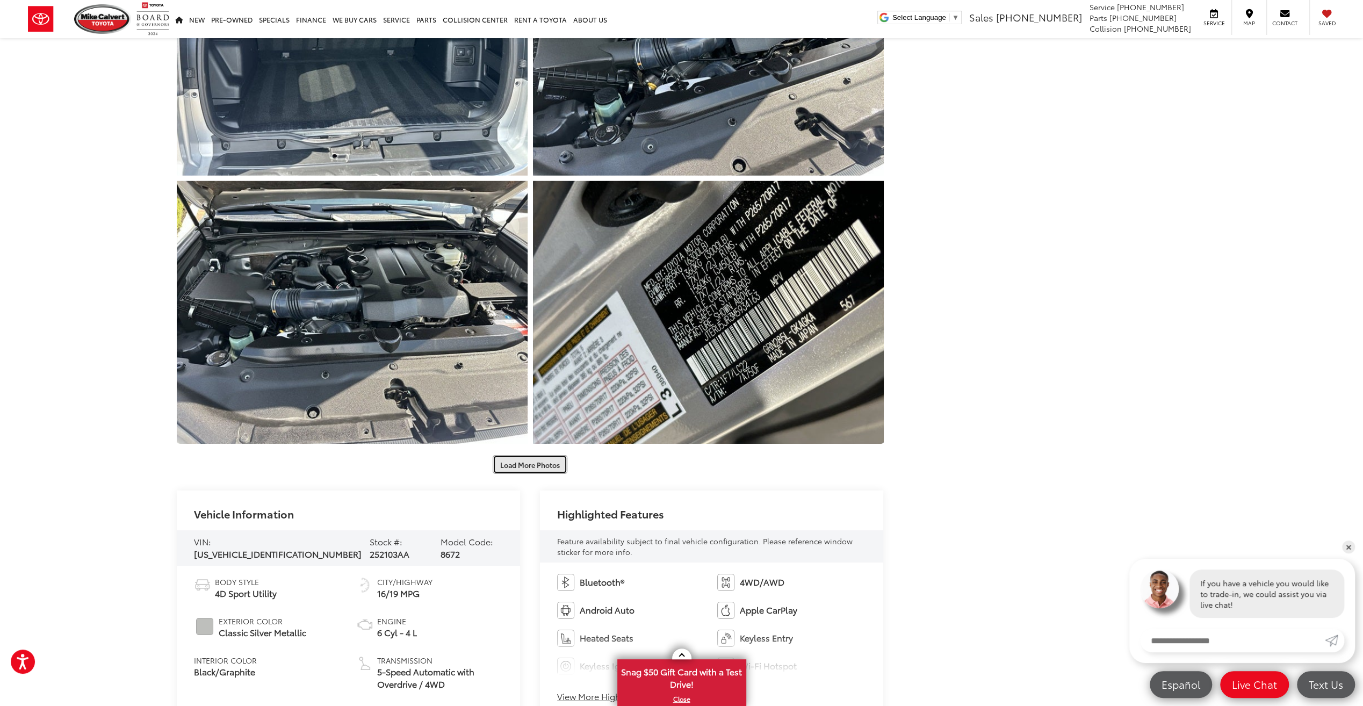
scroll to position [3278, 0]
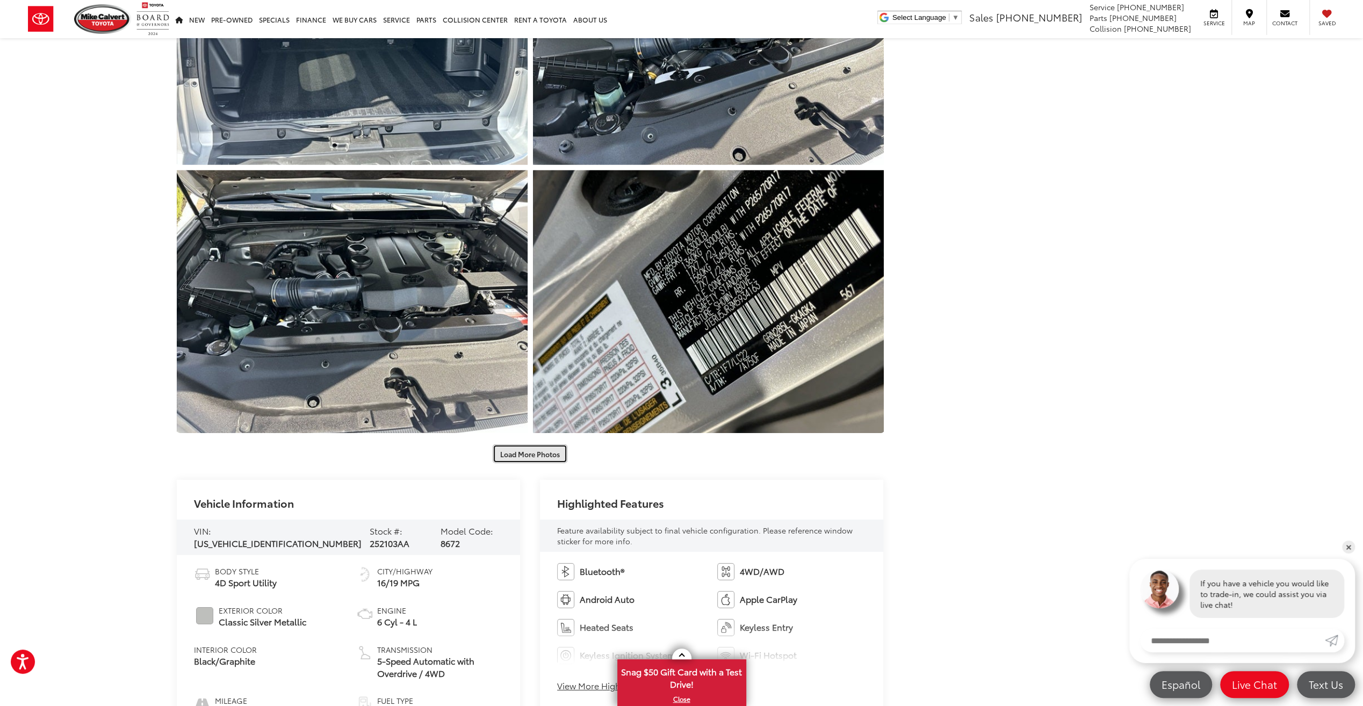
click at [533, 463] on button "Load More Photos" at bounding box center [530, 453] width 75 height 19
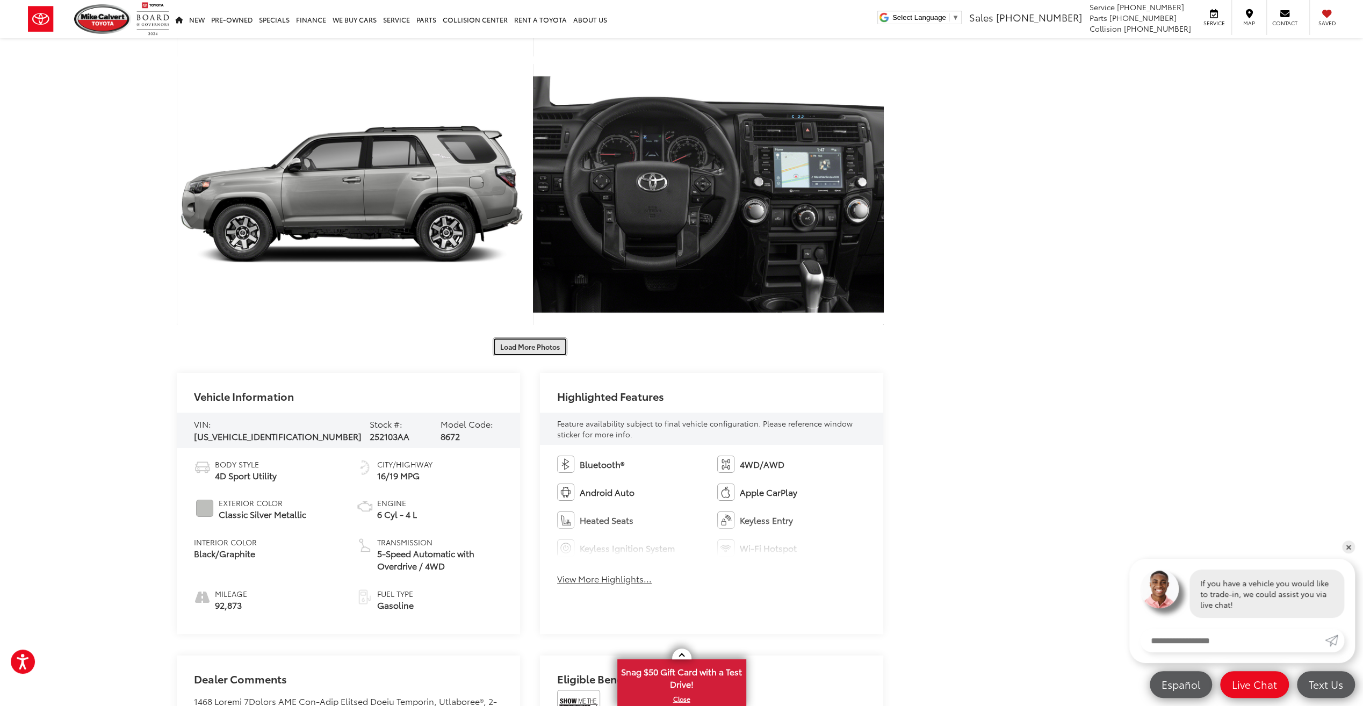
scroll to position [3922, 0]
click at [534, 344] on button "Load More Photos" at bounding box center [530, 346] width 75 height 19
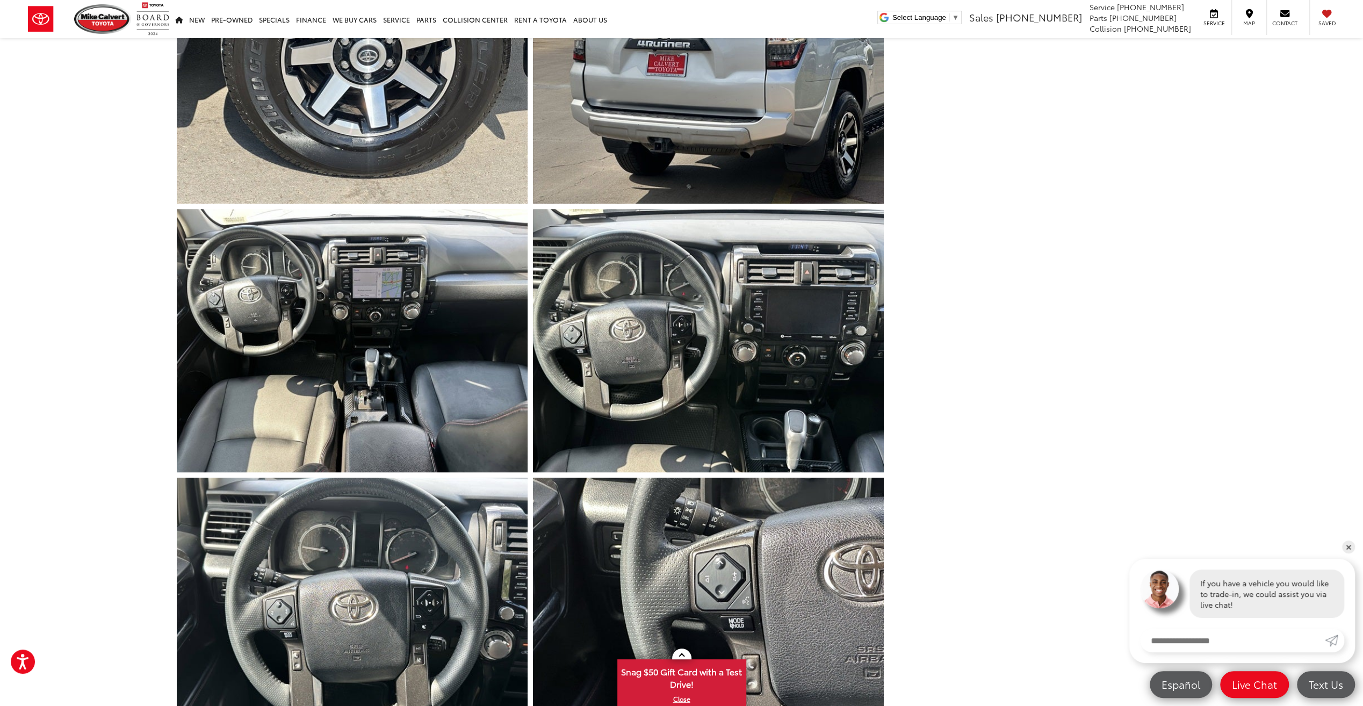
scroll to position [806, 0]
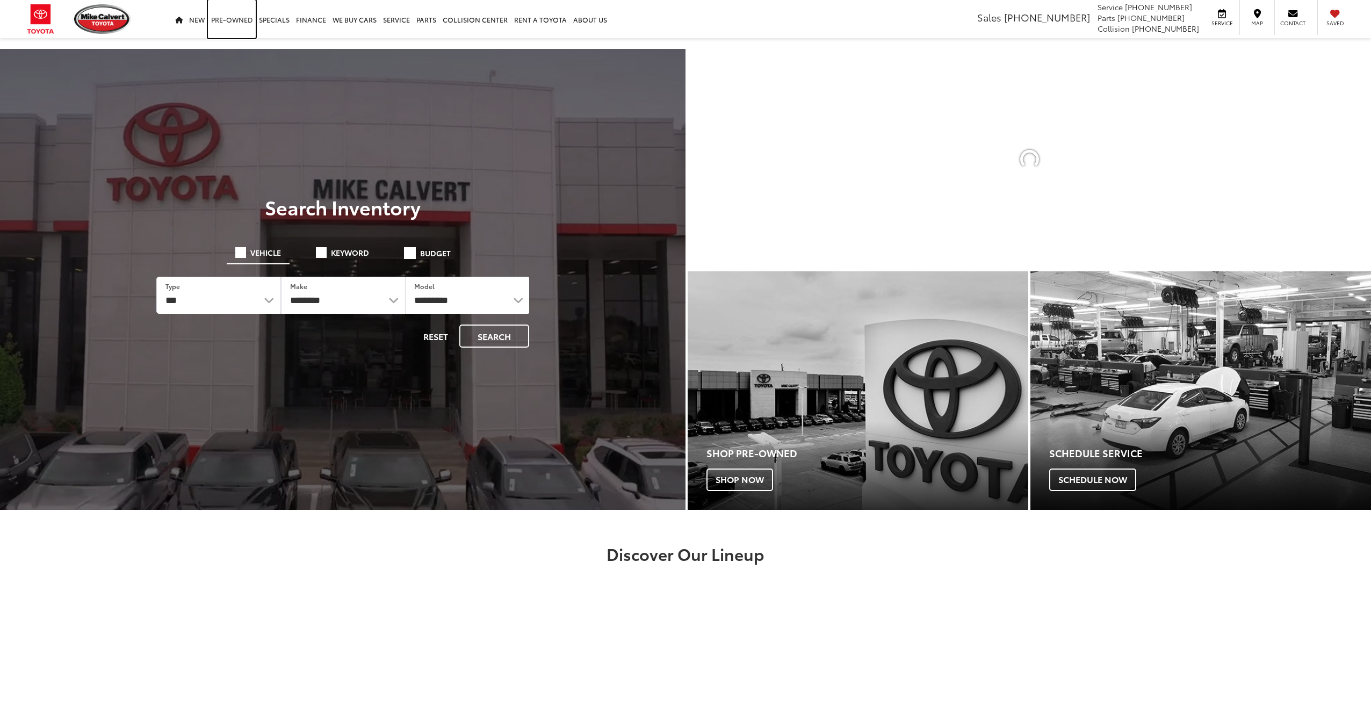
click at [236, 16] on link "Pre-Owned" at bounding box center [232, 19] width 48 height 38
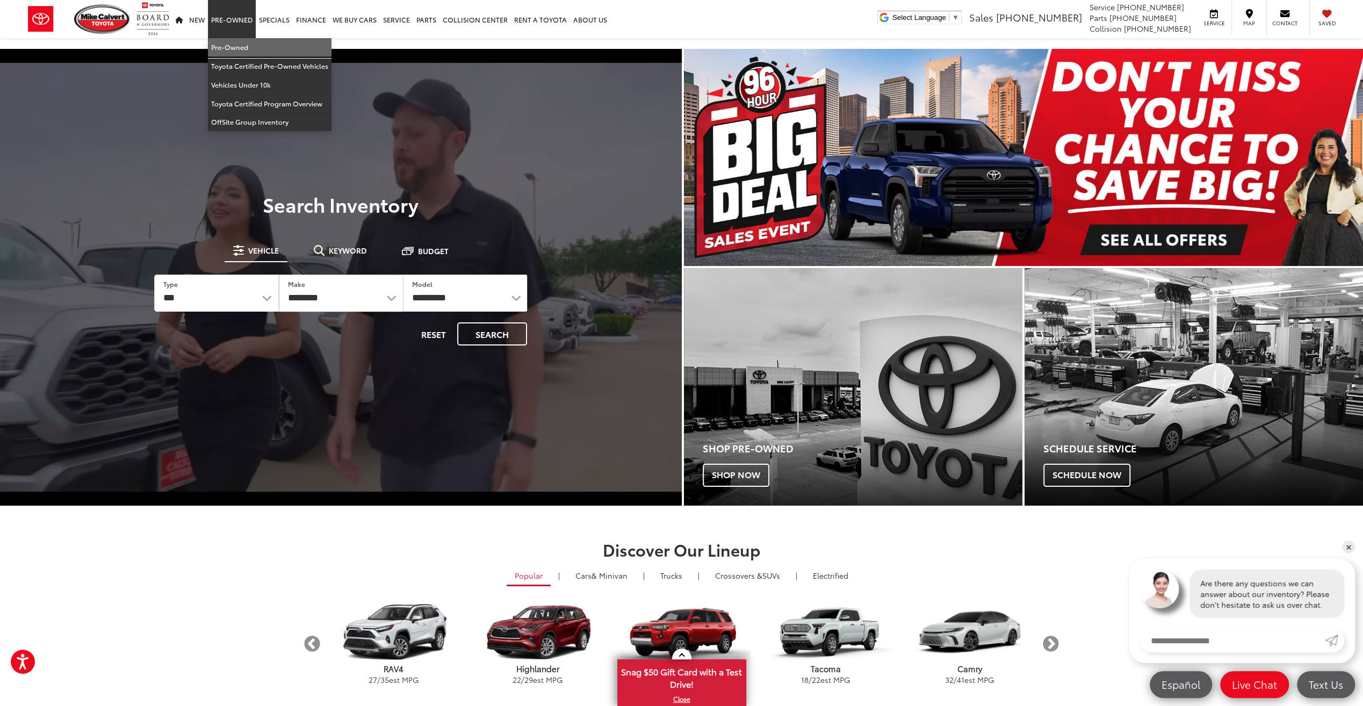
drag, startPoint x: 289, startPoint y: 52, endPoint x: 360, endPoint y: 142, distance: 114.8
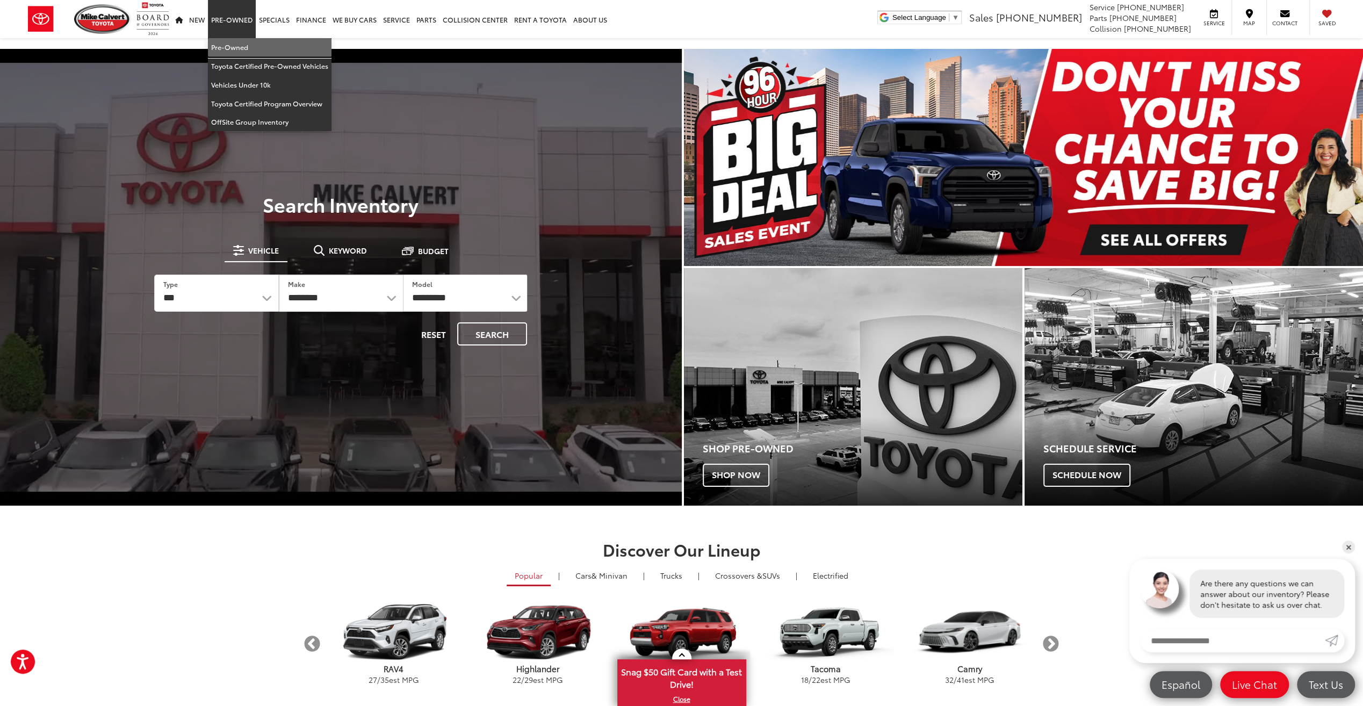
click at [289, 52] on link "Pre-Owned" at bounding box center [270, 47] width 124 height 19
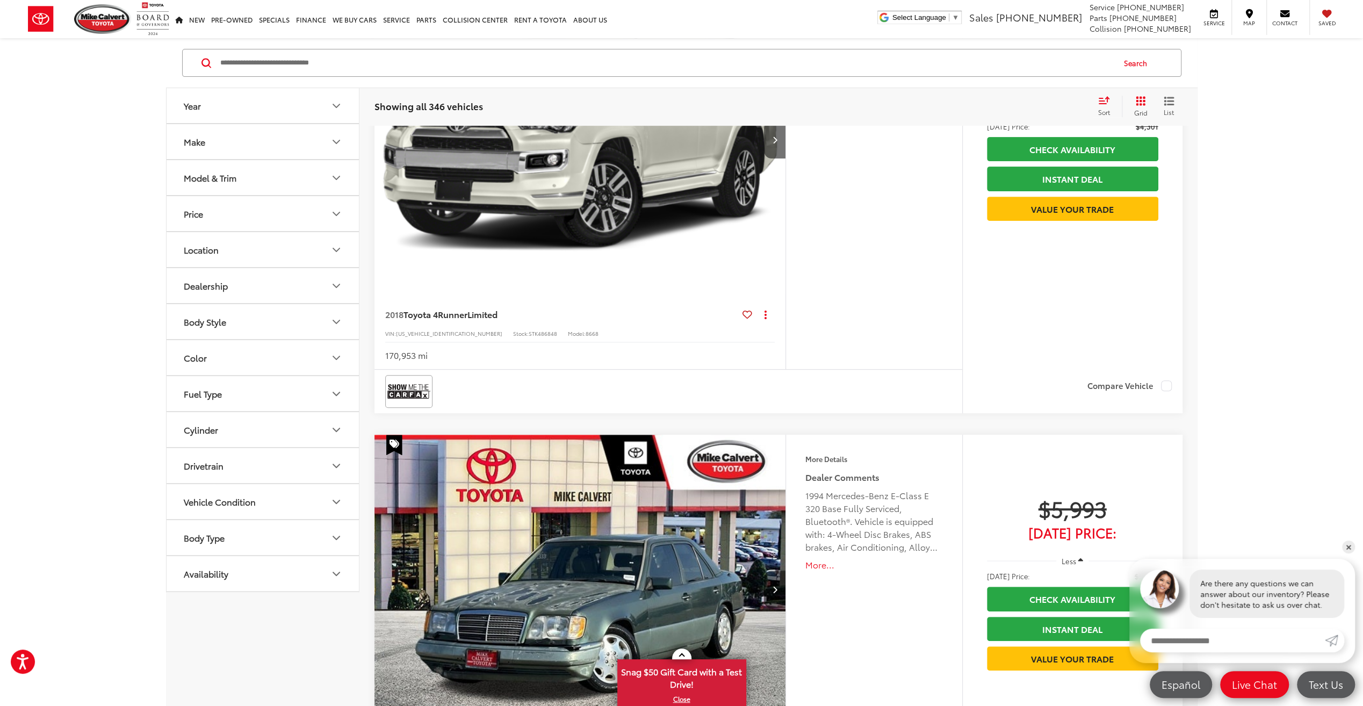
scroll to position [322, 0]
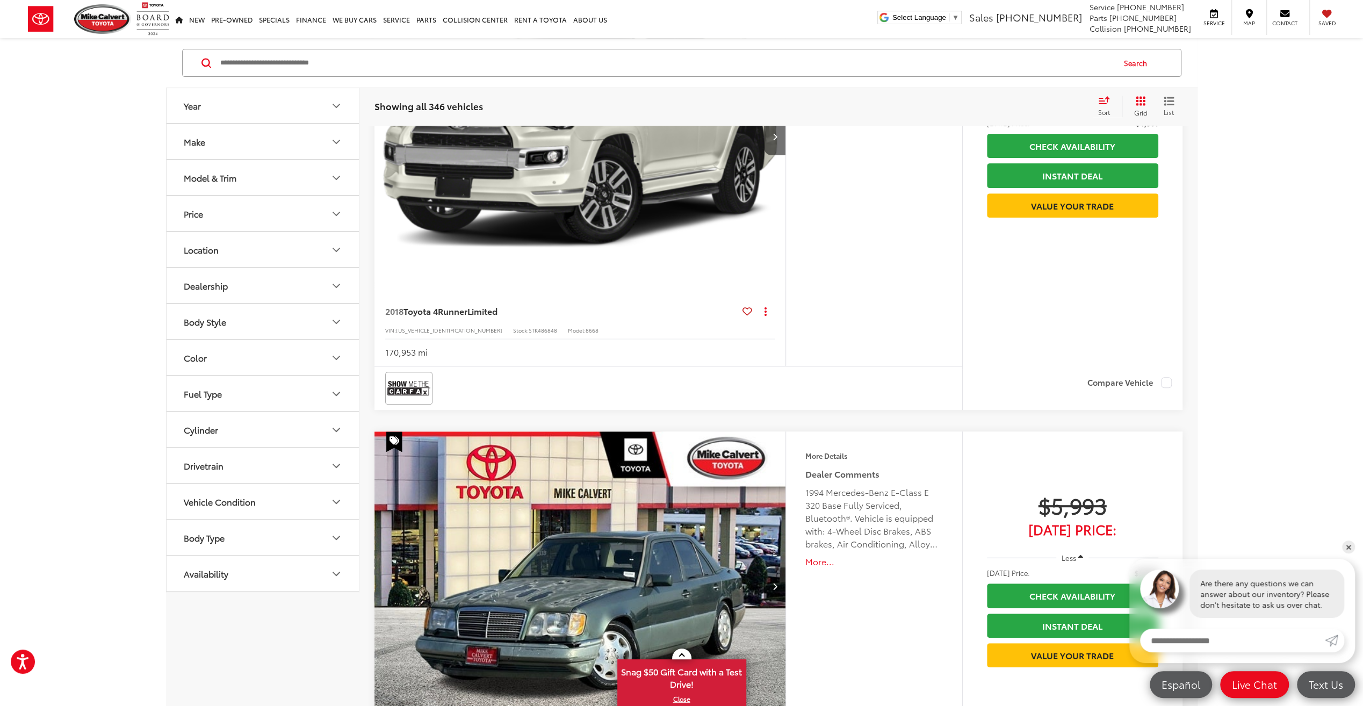
click at [216, 463] on div "Drivetrain" at bounding box center [204, 465] width 40 height 10
click at [207, 488] on label "4WD (70)" at bounding box center [203, 492] width 49 height 18
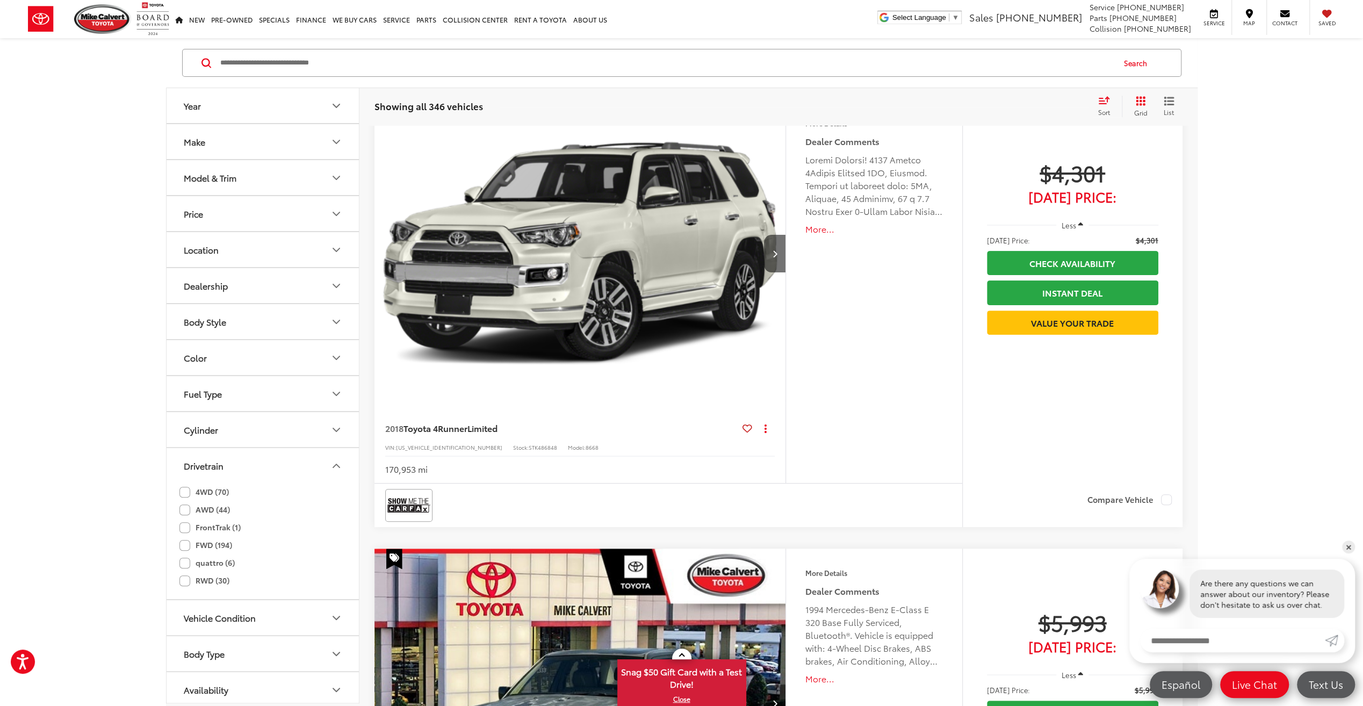
scroll to position [177, 0]
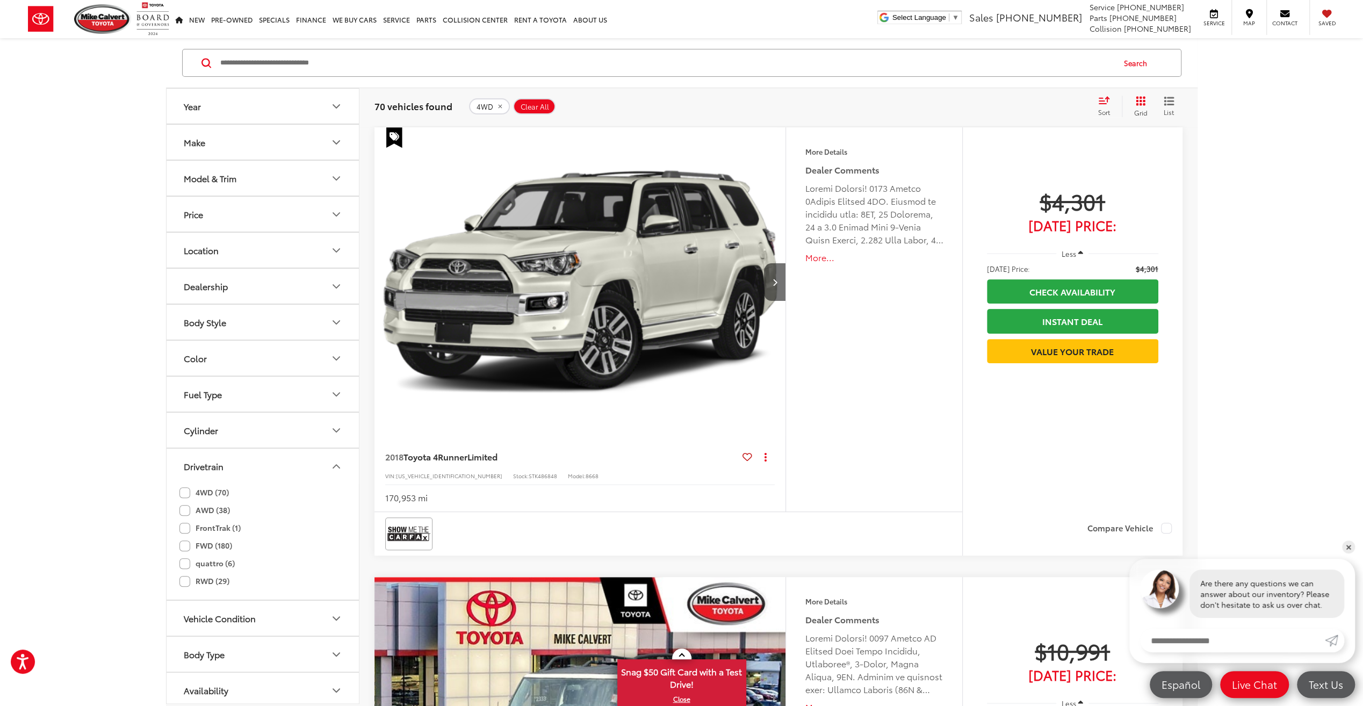
click at [191, 215] on div "Price" at bounding box center [193, 214] width 19 height 10
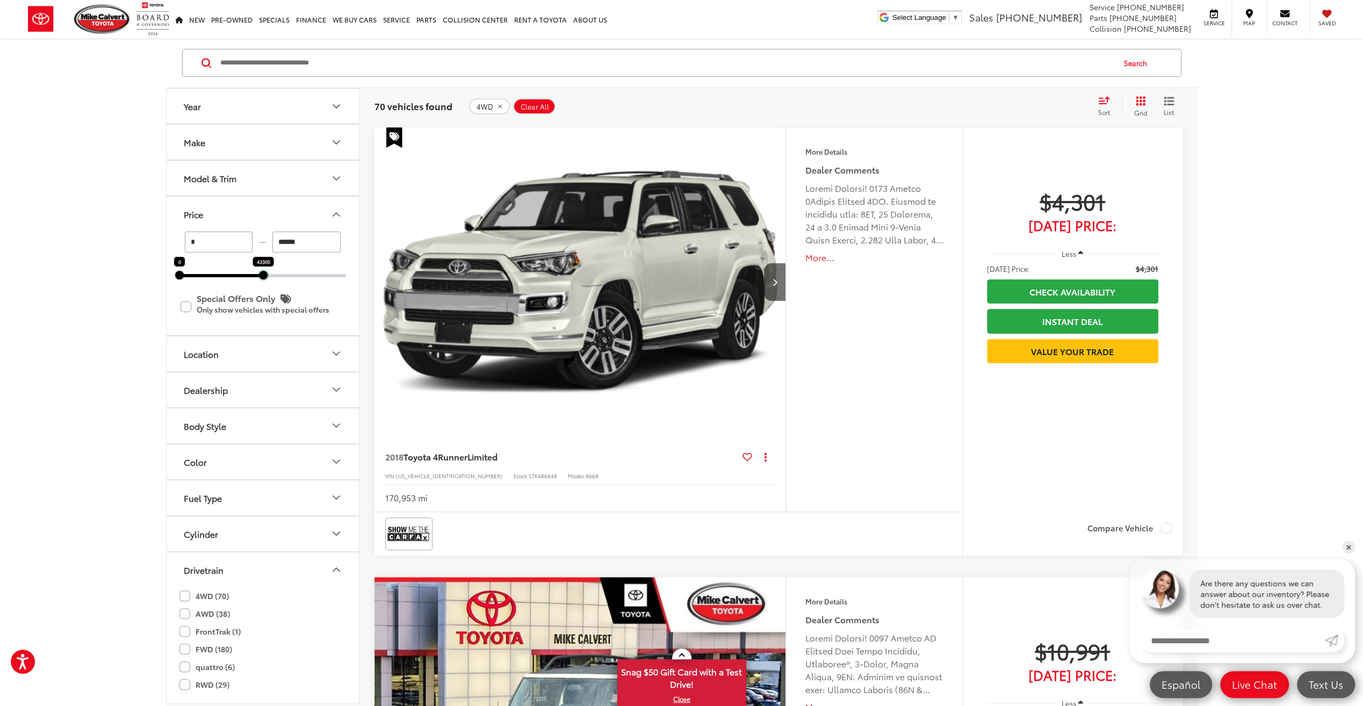
drag, startPoint x: 347, startPoint y: 276, endPoint x: 264, endPoint y: 285, distance: 83.2
click at [264, 285] on div "* — ****** 0 43300 Special Offers Only Only show vehicles with special offers" at bounding box center [263, 283] width 192 height 103
type input "******"
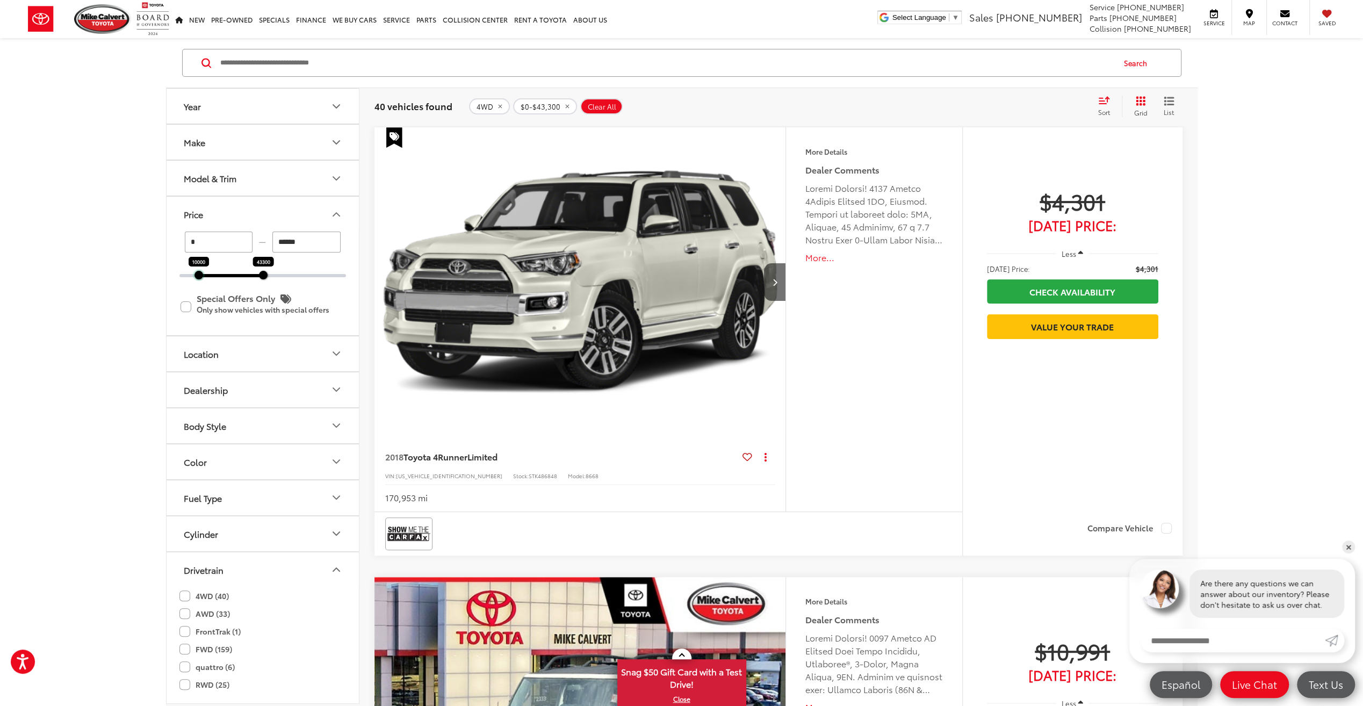
drag, startPoint x: 184, startPoint y: 277, endPoint x: 199, endPoint y: 279, distance: 15.2
click at [199, 279] on div "* — ****** 10000 43300 Special Offers Only Only show vehicles with special offe…" at bounding box center [263, 283] width 192 height 103
type input "******"
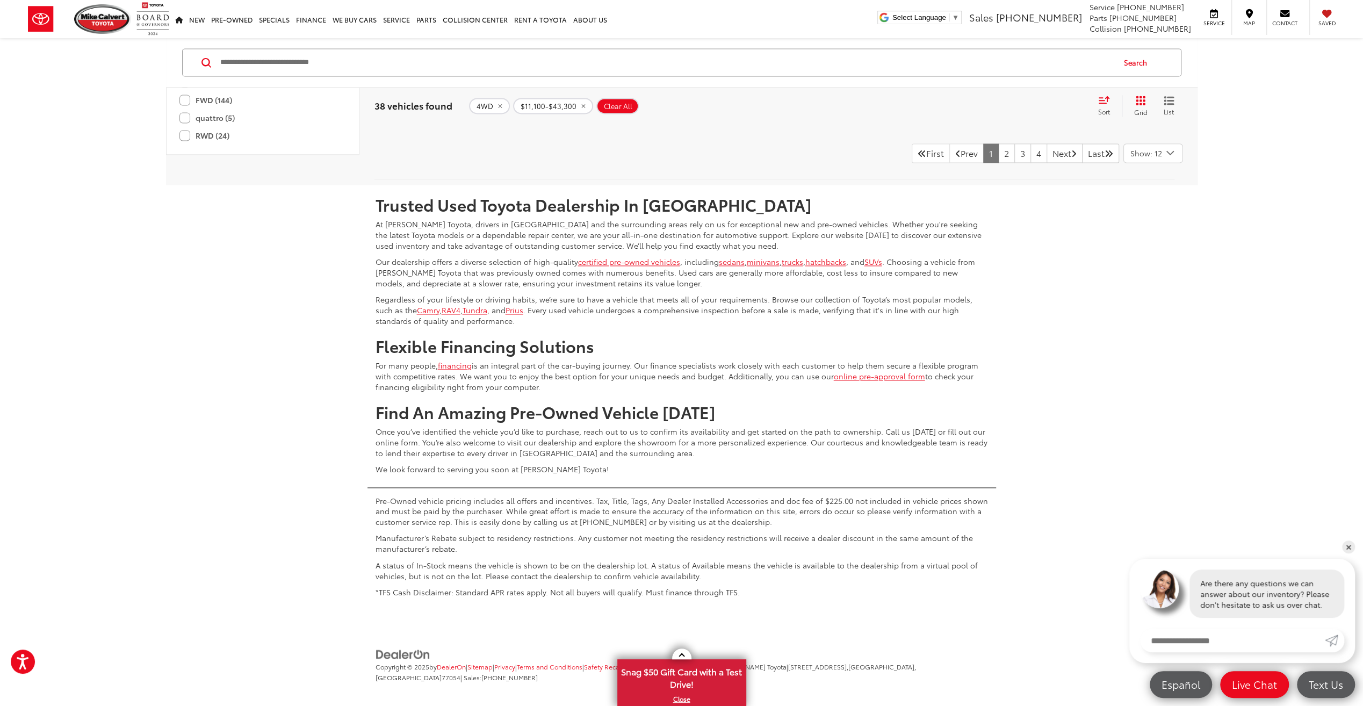
scroll to position [5580, 0]
click at [998, 148] on link "2" at bounding box center [1006, 152] width 17 height 19
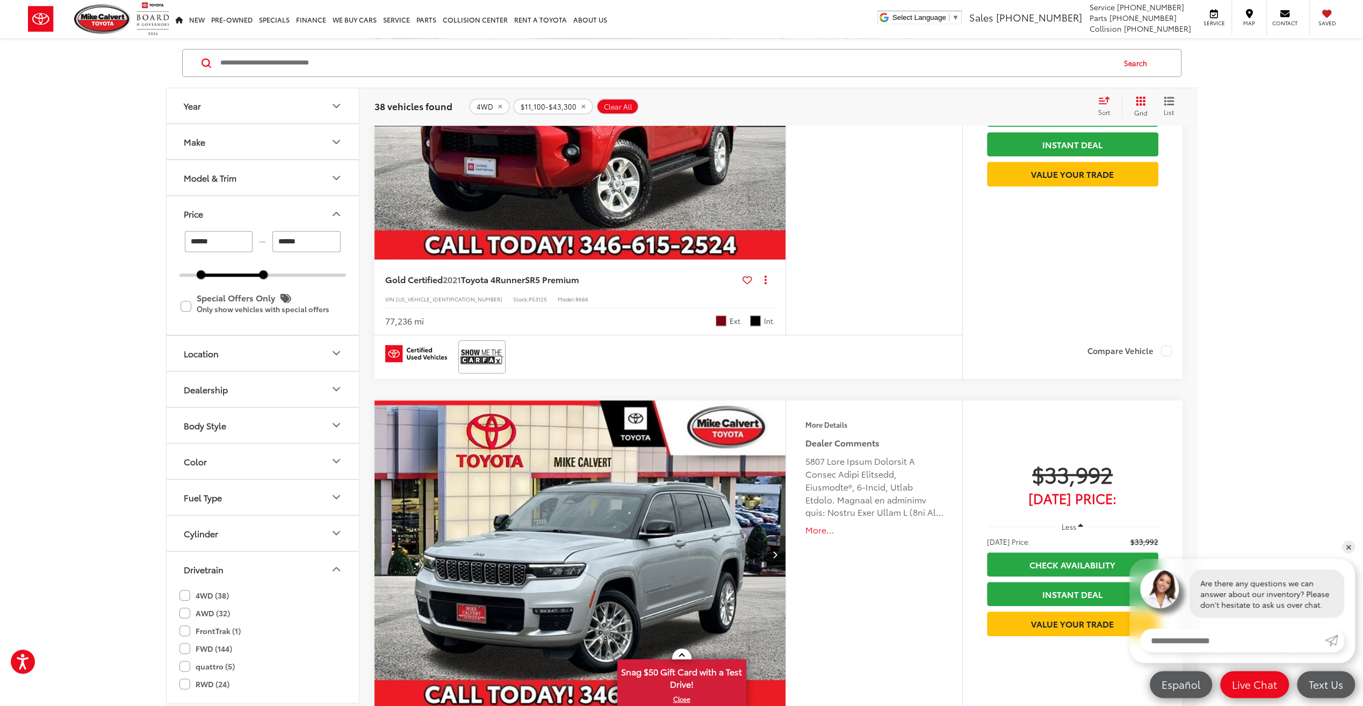
scroll to position [5281, 0]
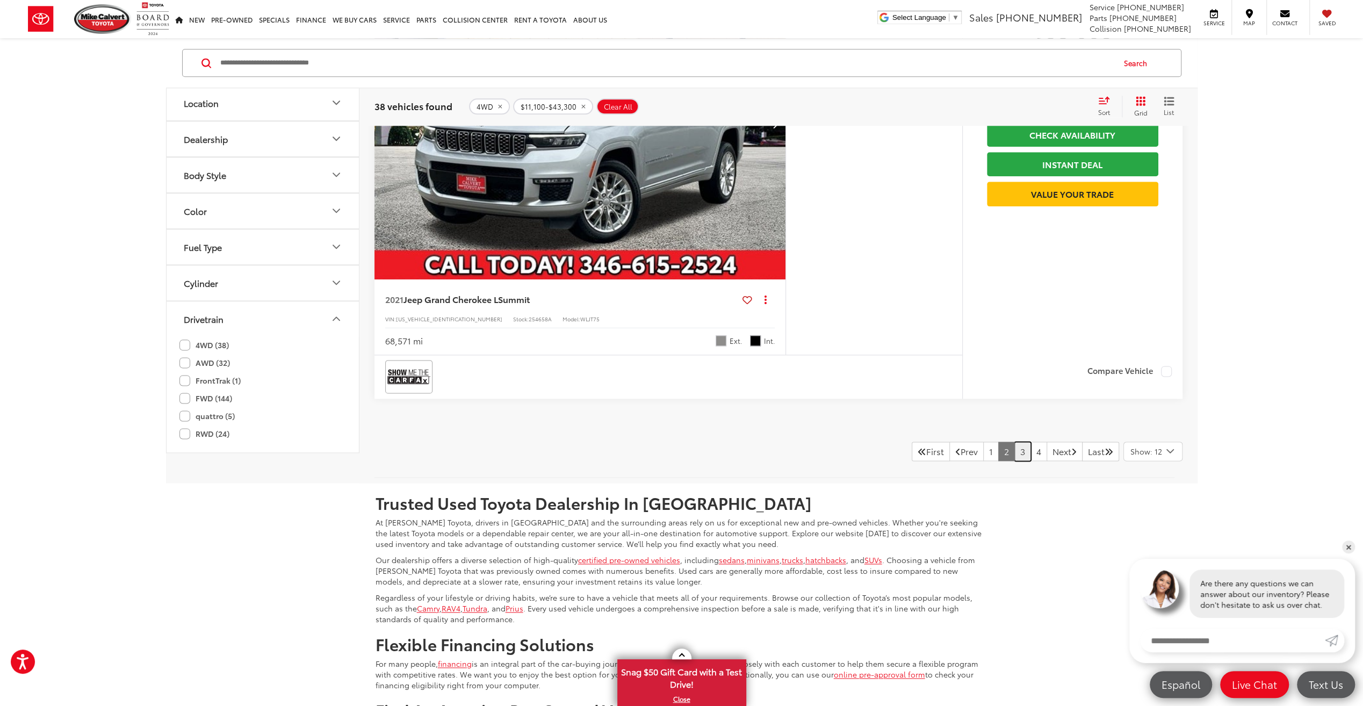
click at [1014, 442] on link "3" at bounding box center [1022, 451] width 17 height 19
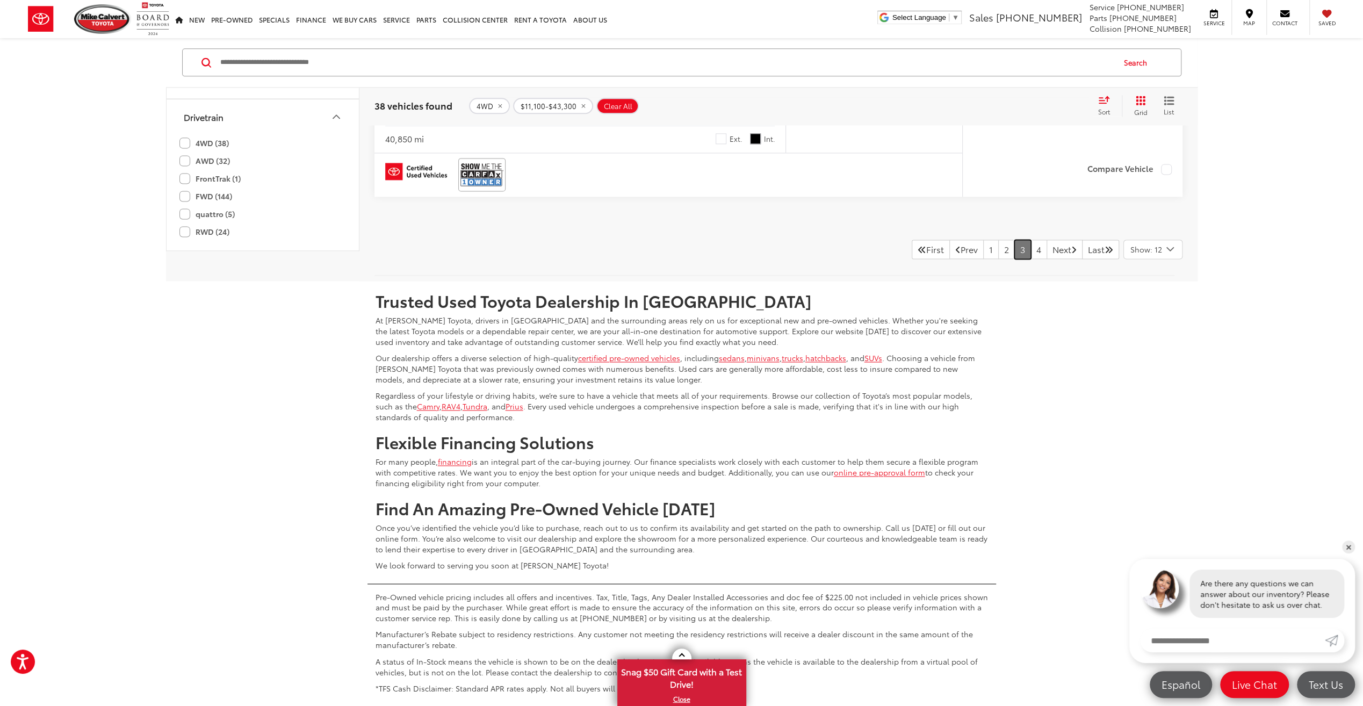
scroll to position [5496, 0]
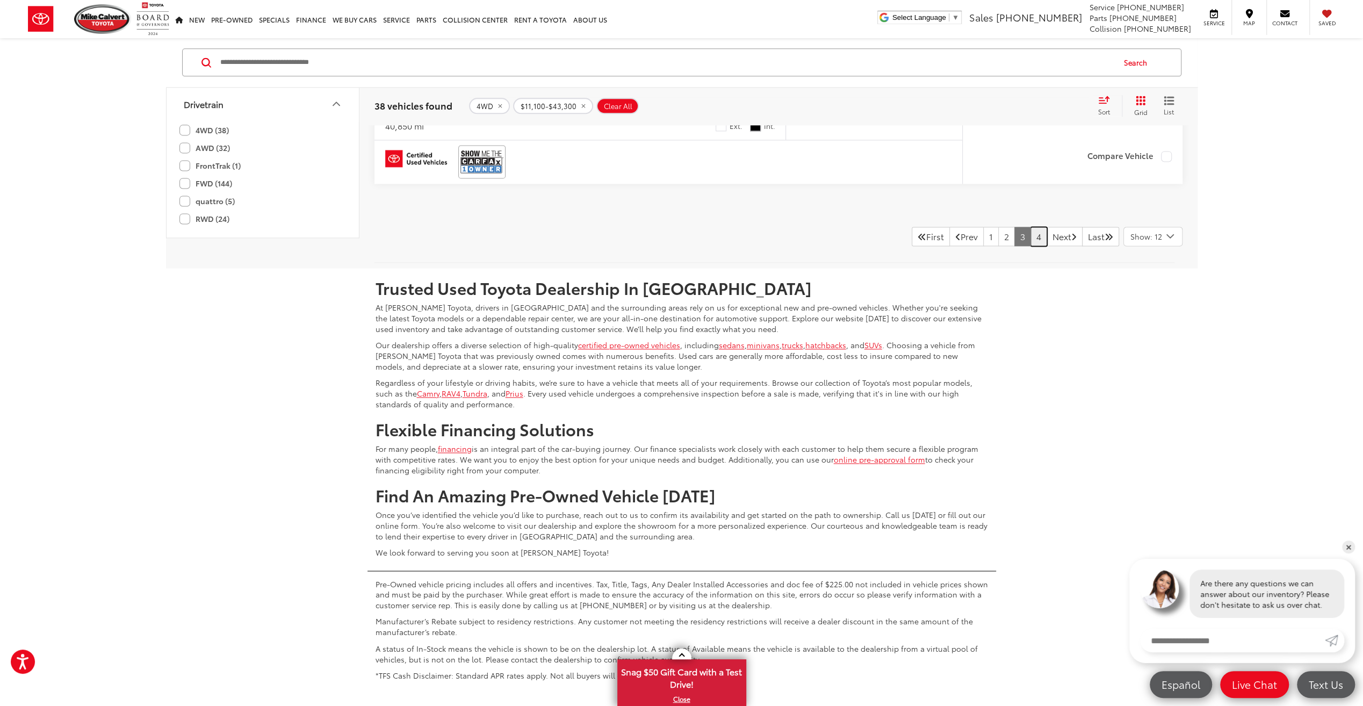
click at [1031, 233] on link "4" at bounding box center [1039, 236] width 17 height 19
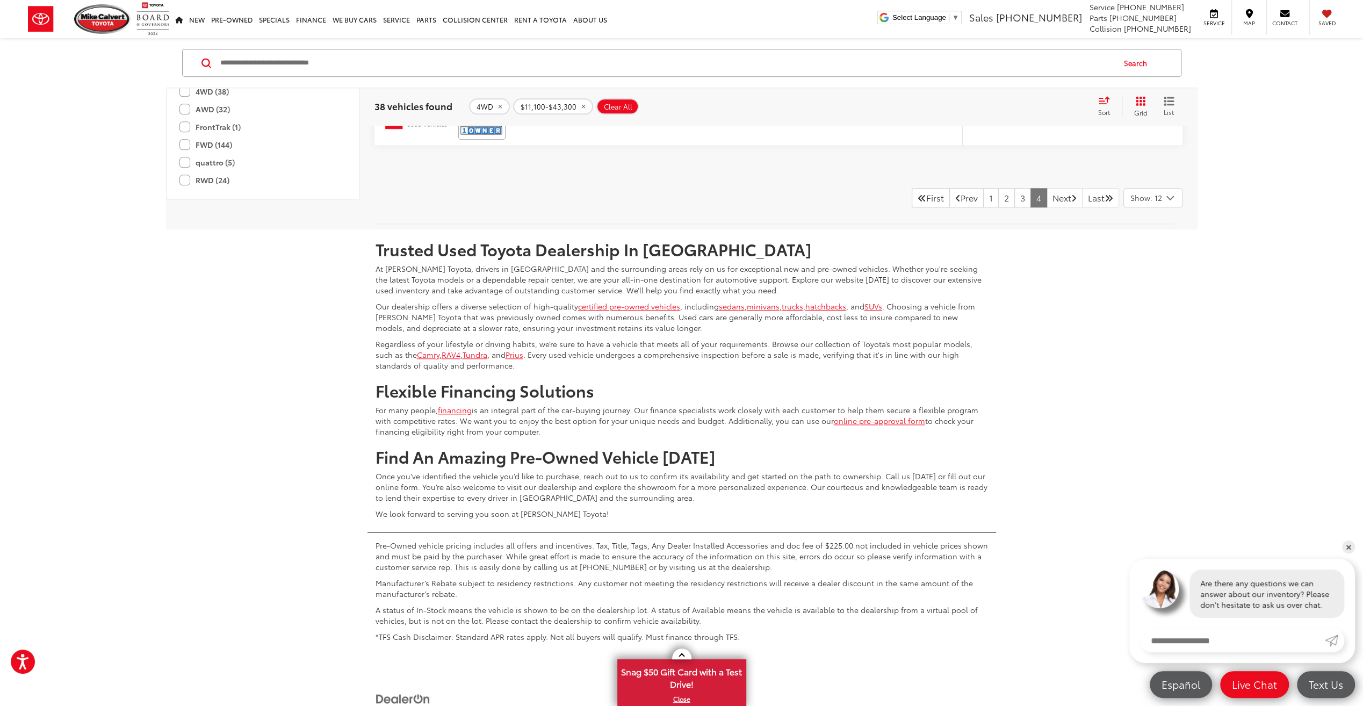
scroll to position [1088, 0]
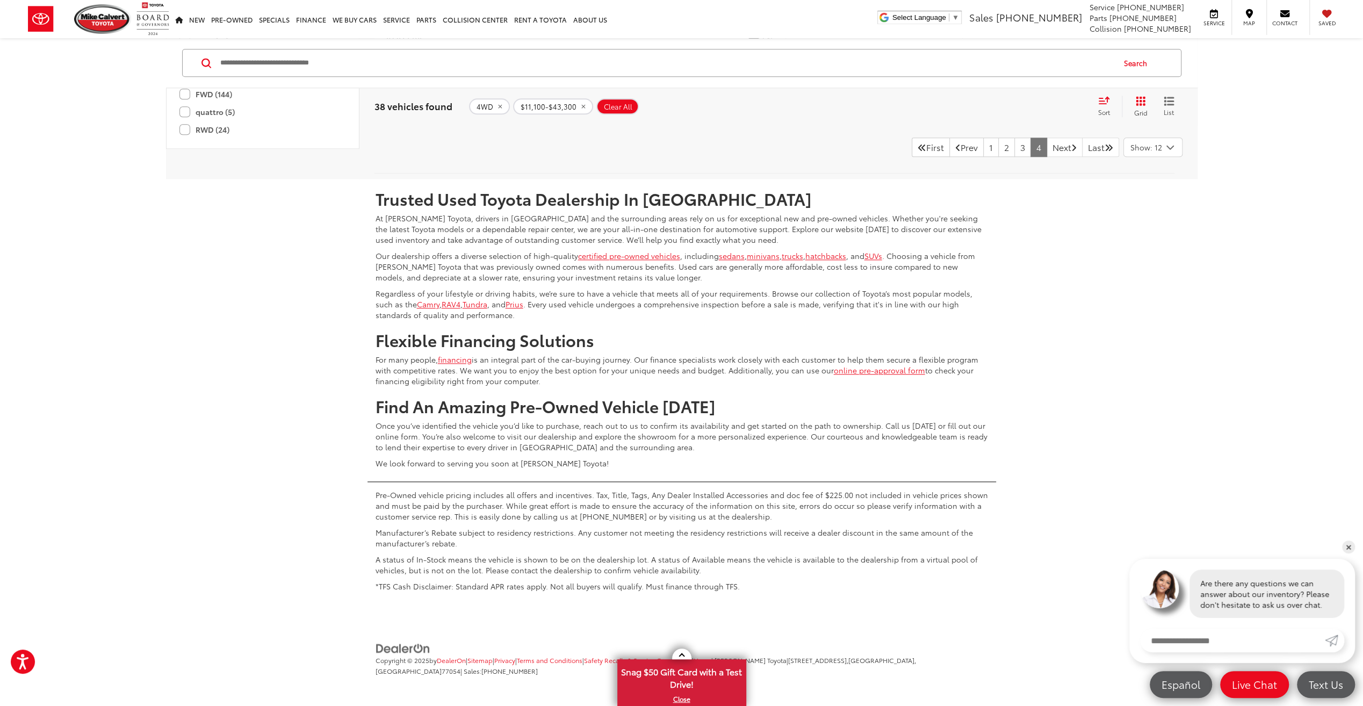
drag, startPoint x: 1297, startPoint y: 233, endPoint x: 1255, endPoint y: 428, distance: 199.0
click at [1014, 145] on link "3" at bounding box center [1022, 147] width 17 height 19
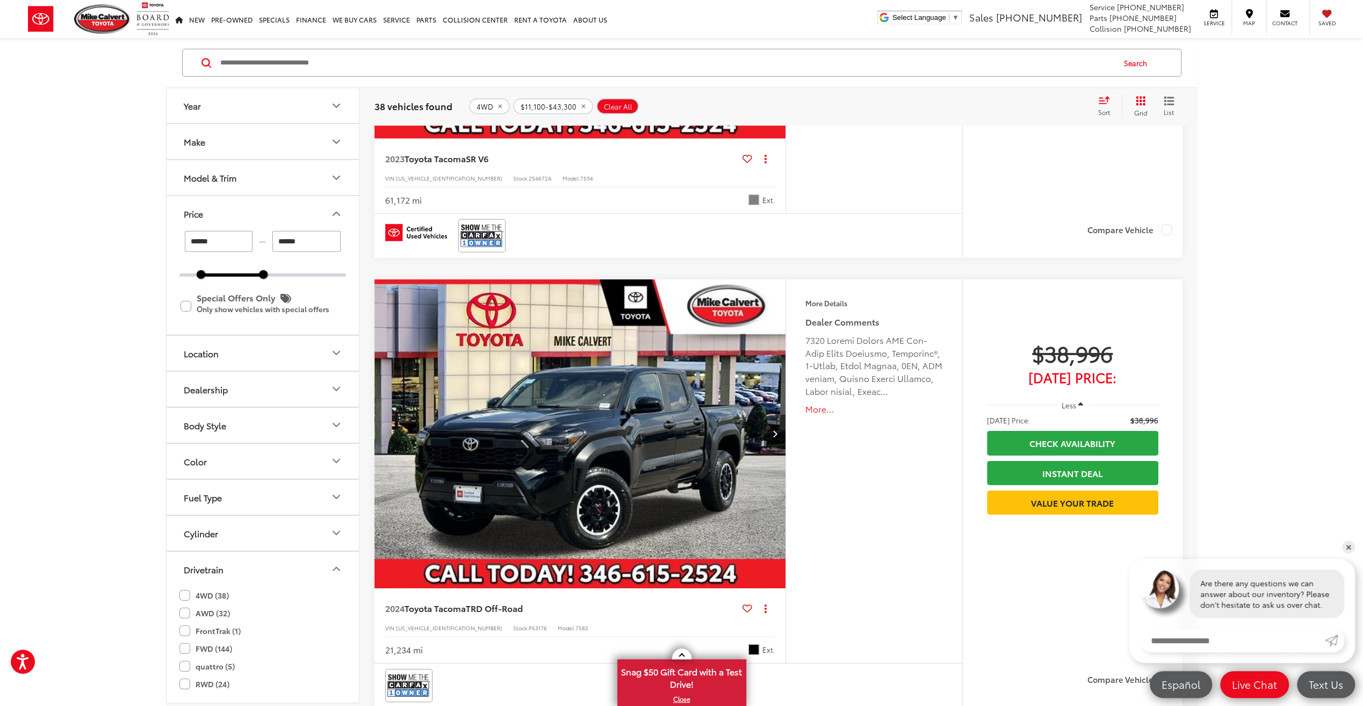
scroll to position [3331, 0]
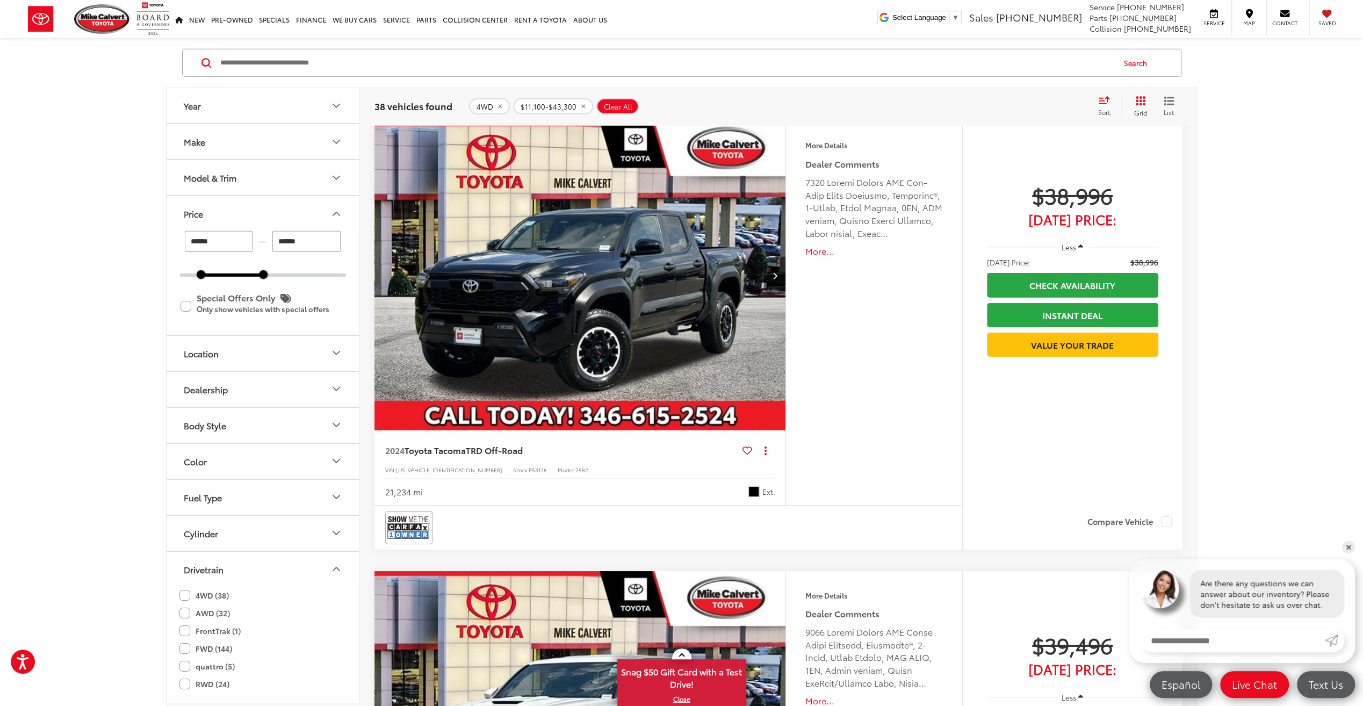
drag, startPoint x: 671, startPoint y: 264, endPoint x: 680, endPoint y: 264, distance: 9.7
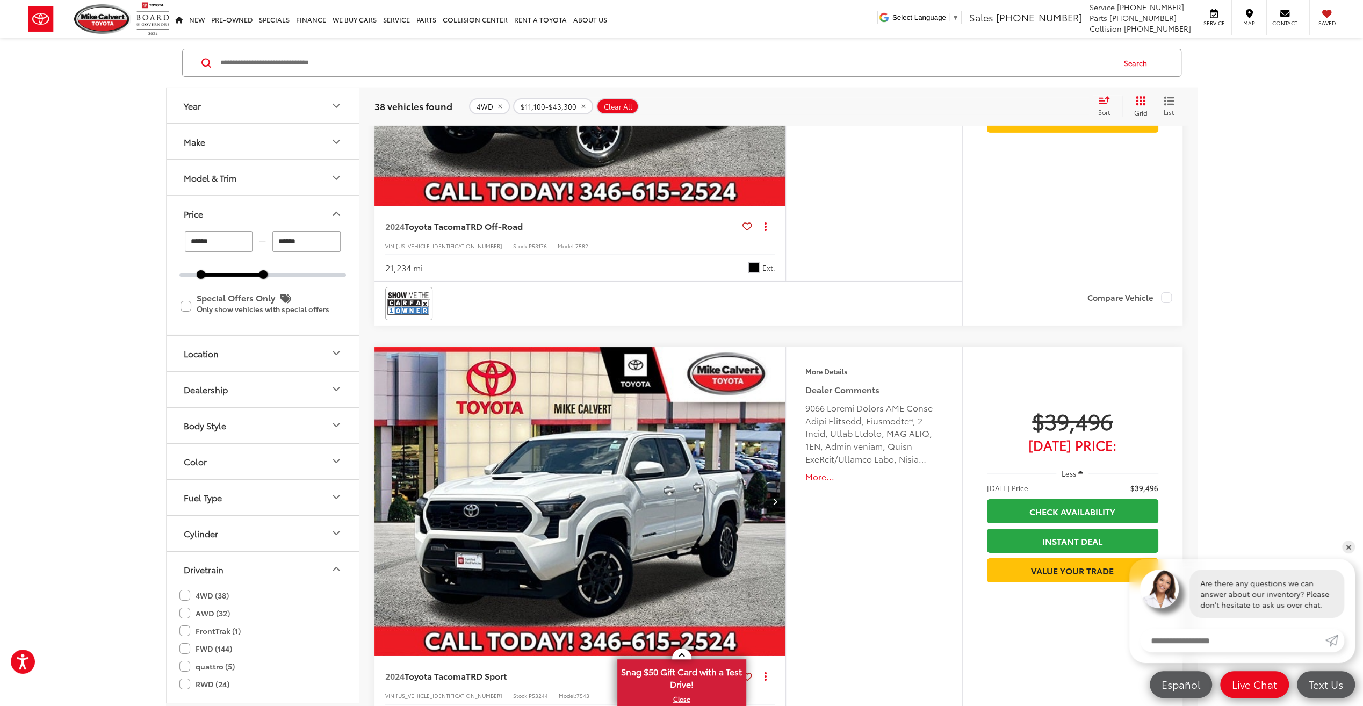
scroll to position [3505, 0]
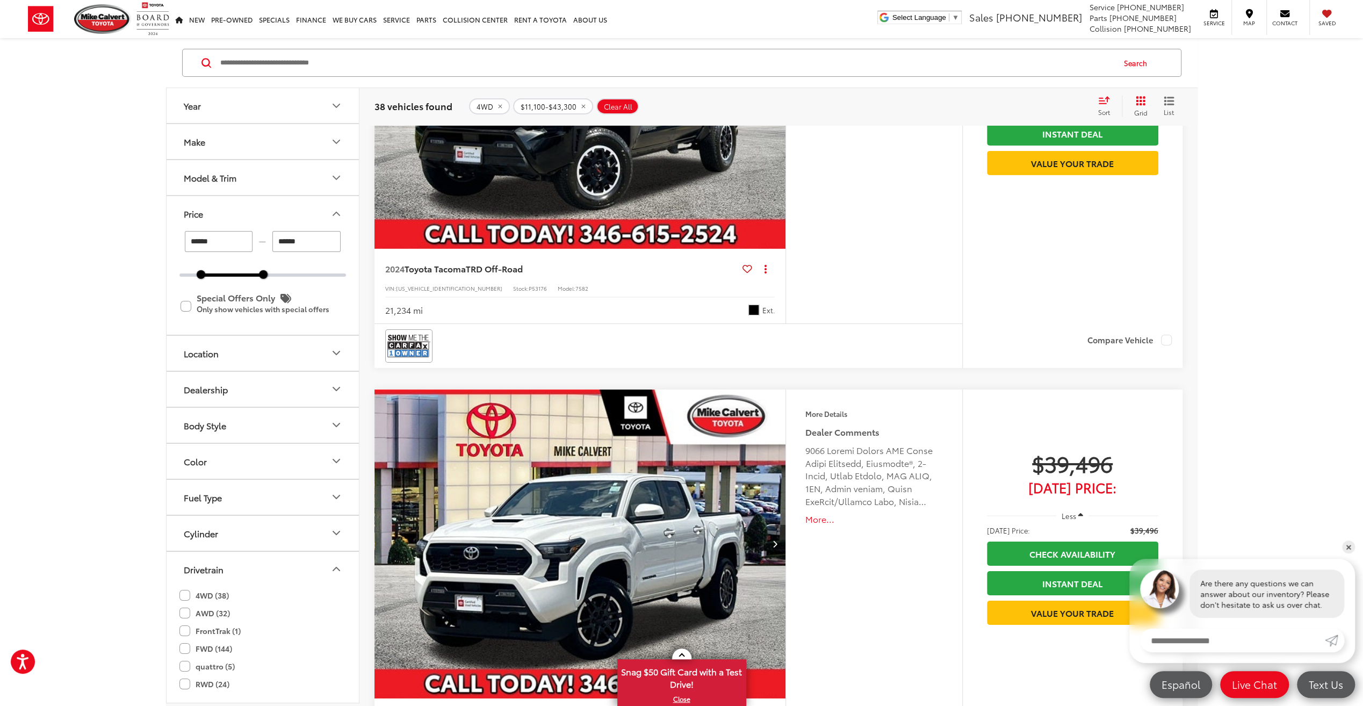
drag, startPoint x: 1265, startPoint y: 283, endPoint x: 1259, endPoint y: 189, distance: 93.7
